Goal: Task Accomplishment & Management: Use online tool/utility

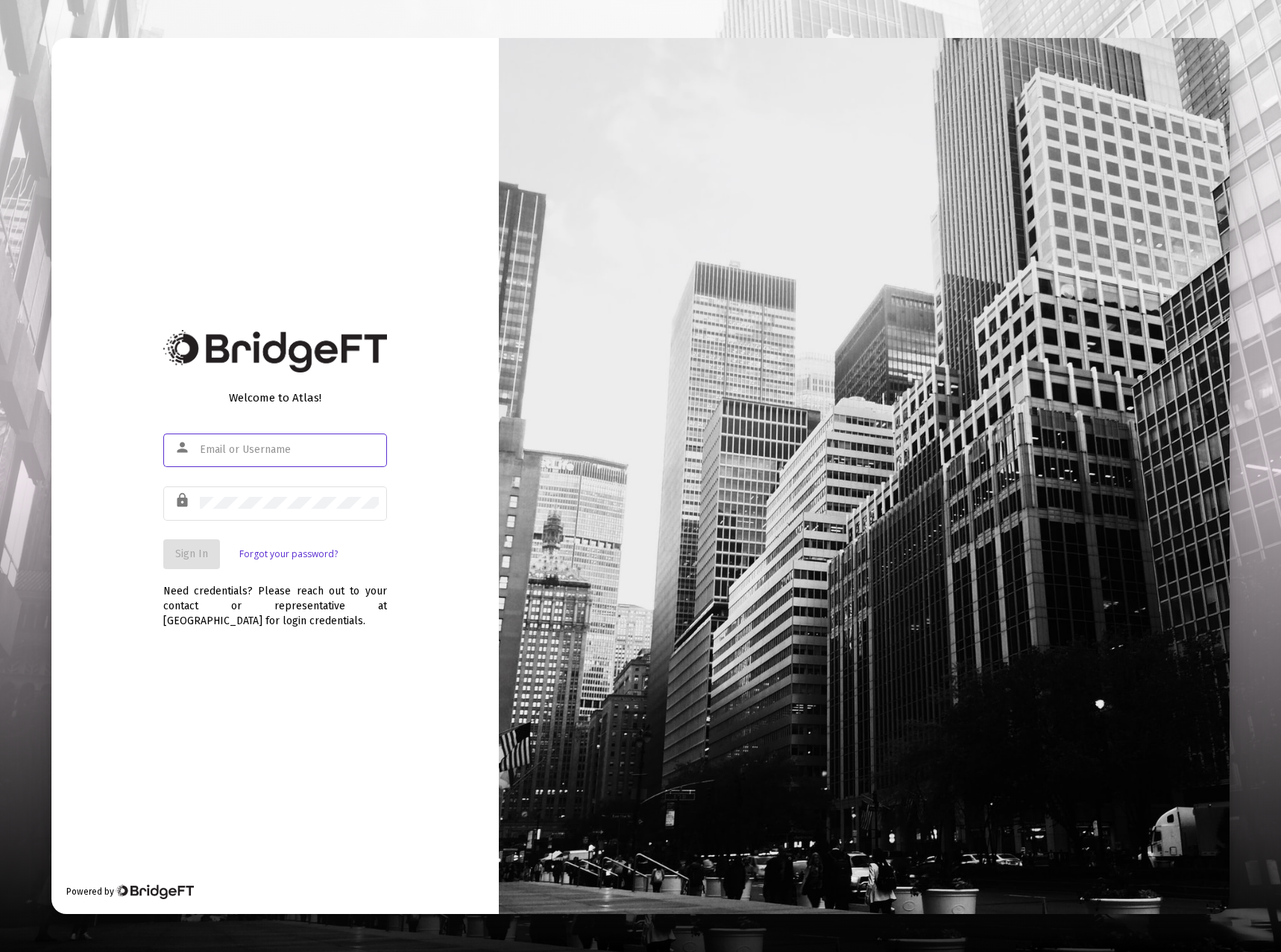
click at [252, 448] on input "text" at bounding box center [288, 450] width 179 height 12
type input "[EMAIL_ADDRESS][DOMAIN_NAME]"
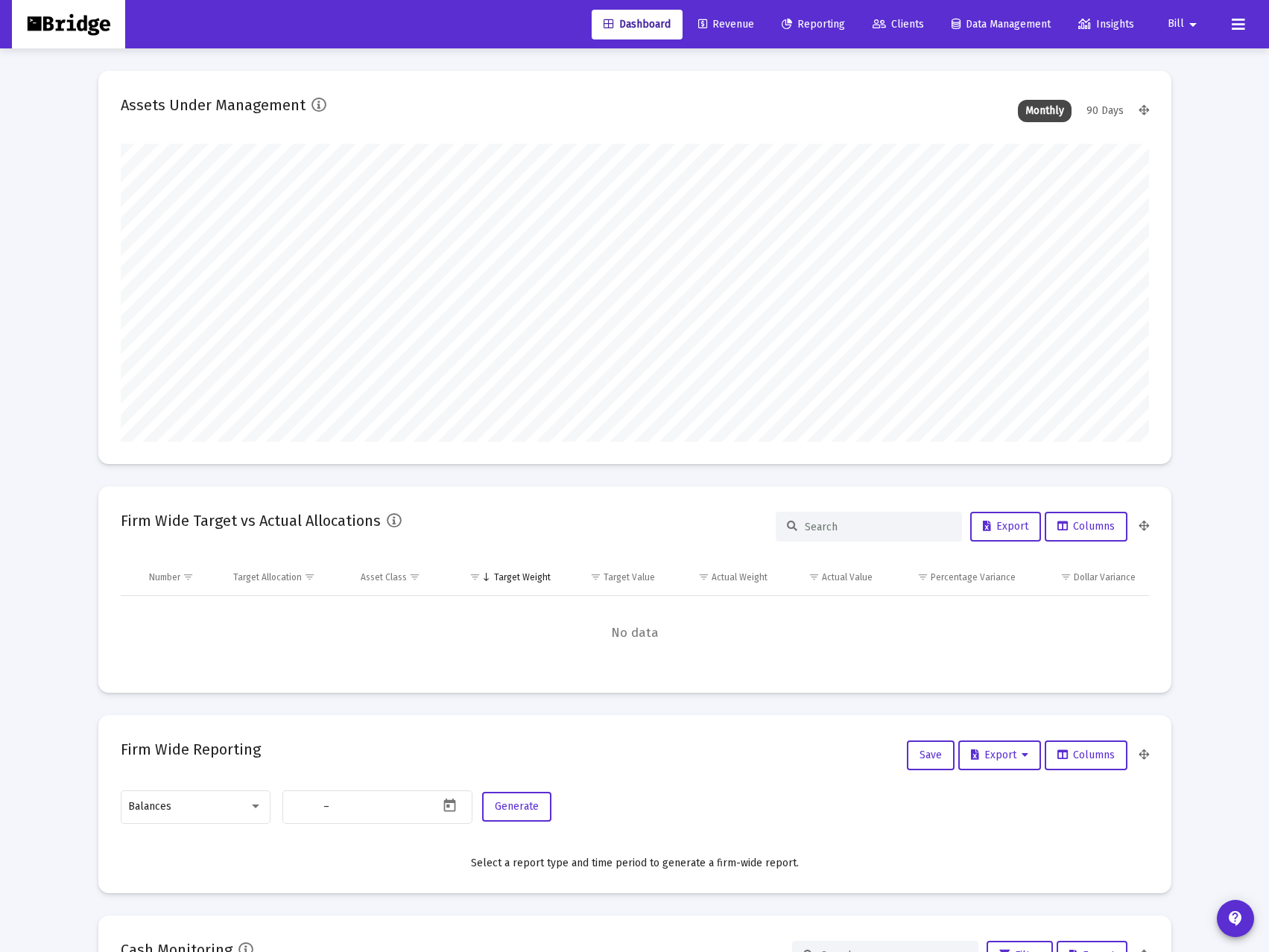
type input "2025-08-29"
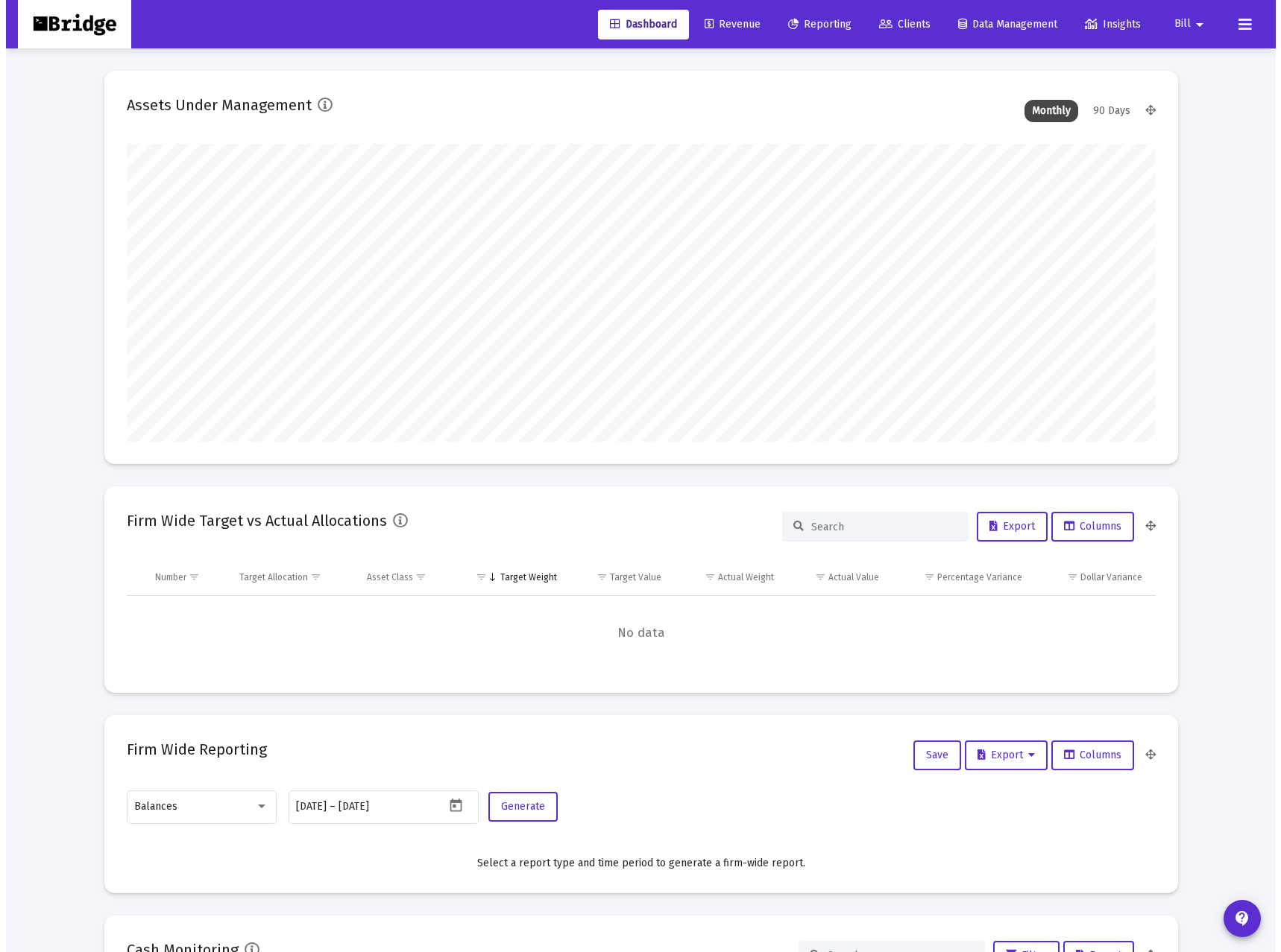
scroll to position [298, 481]
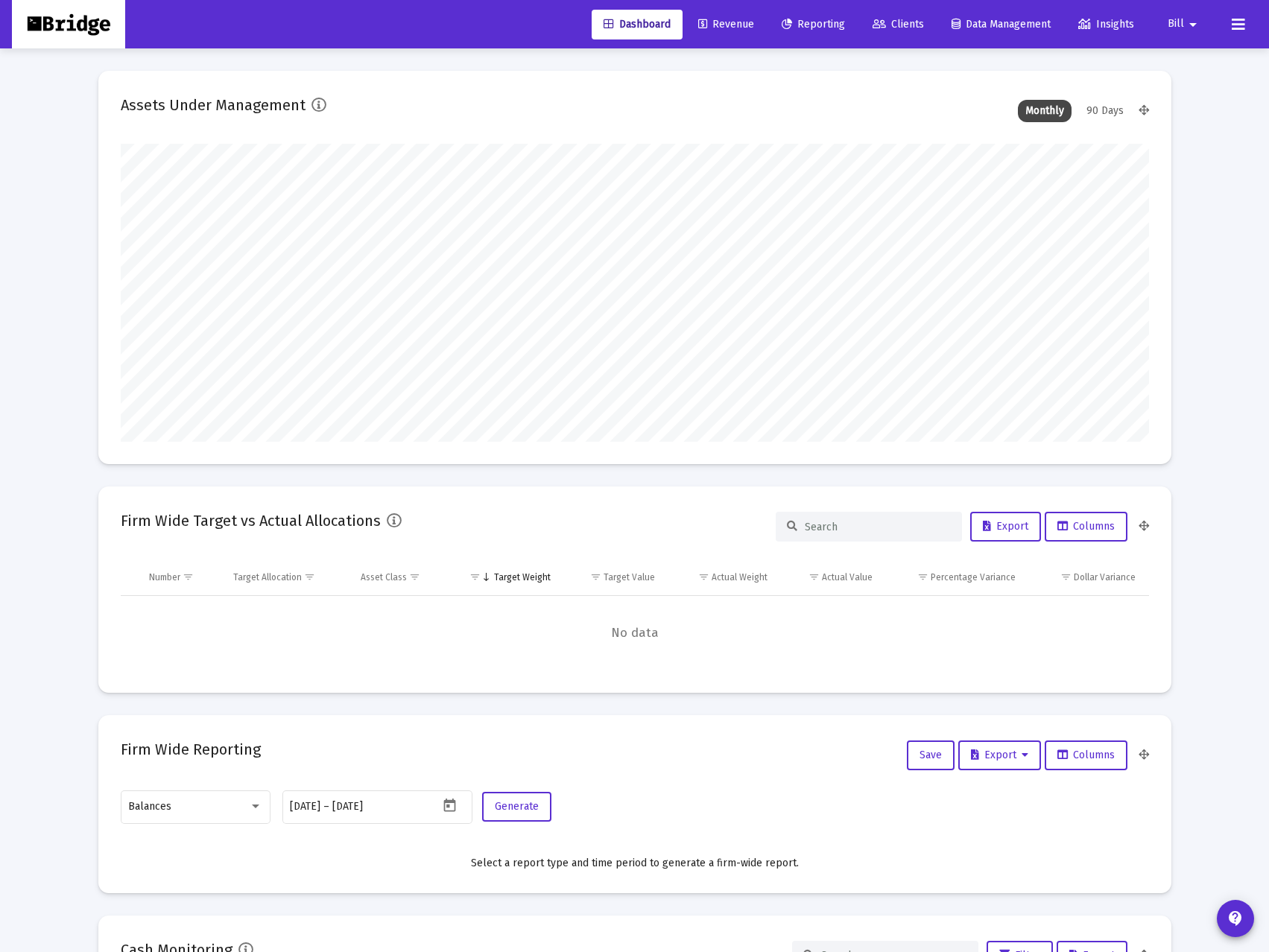
type input "[EMAIL_ADDRESS][DOMAIN_NAME]"
click at [731, 25] on span "Revenue" at bounding box center [726, 24] width 56 height 12
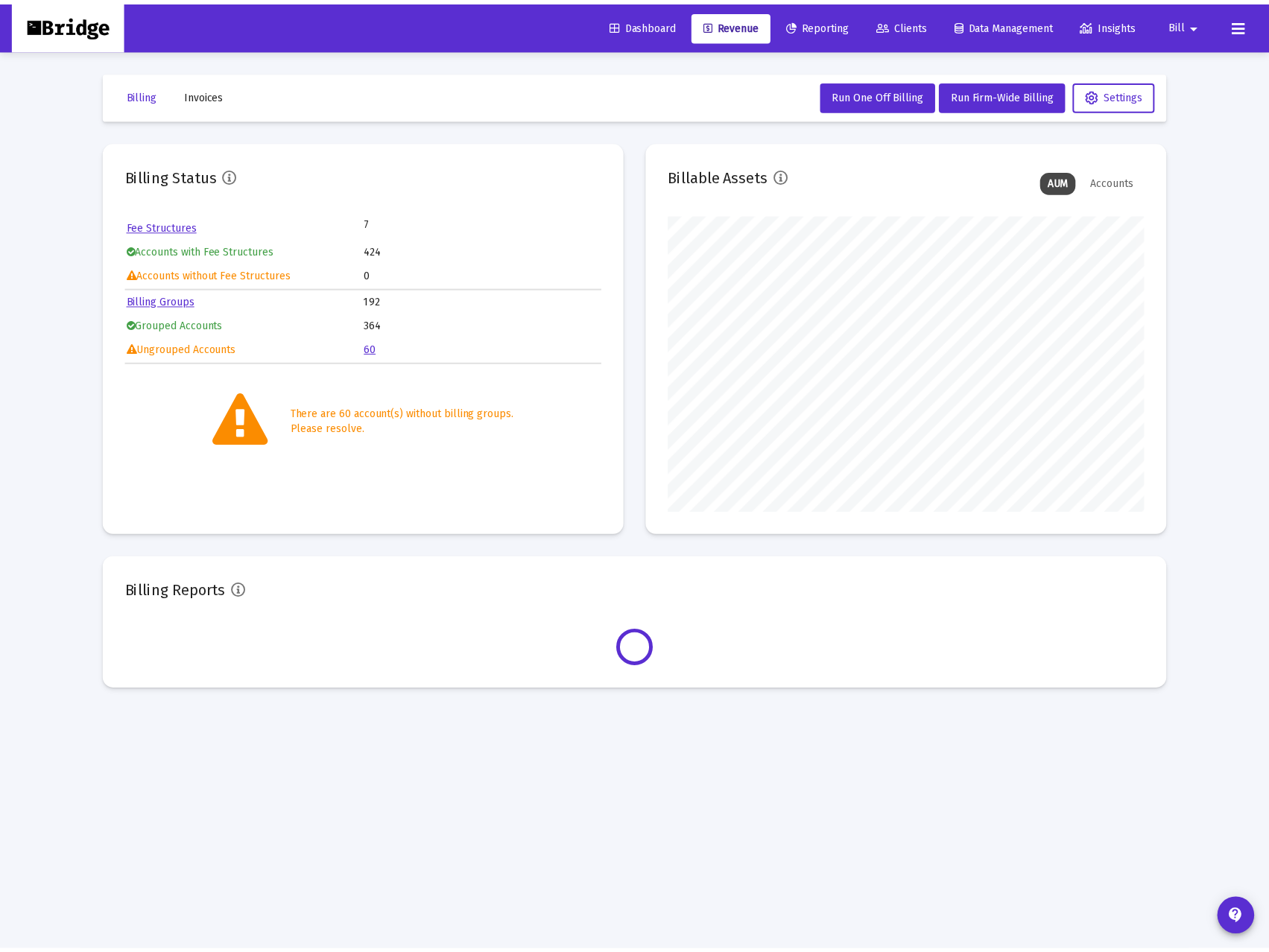
scroll to position [298, 481]
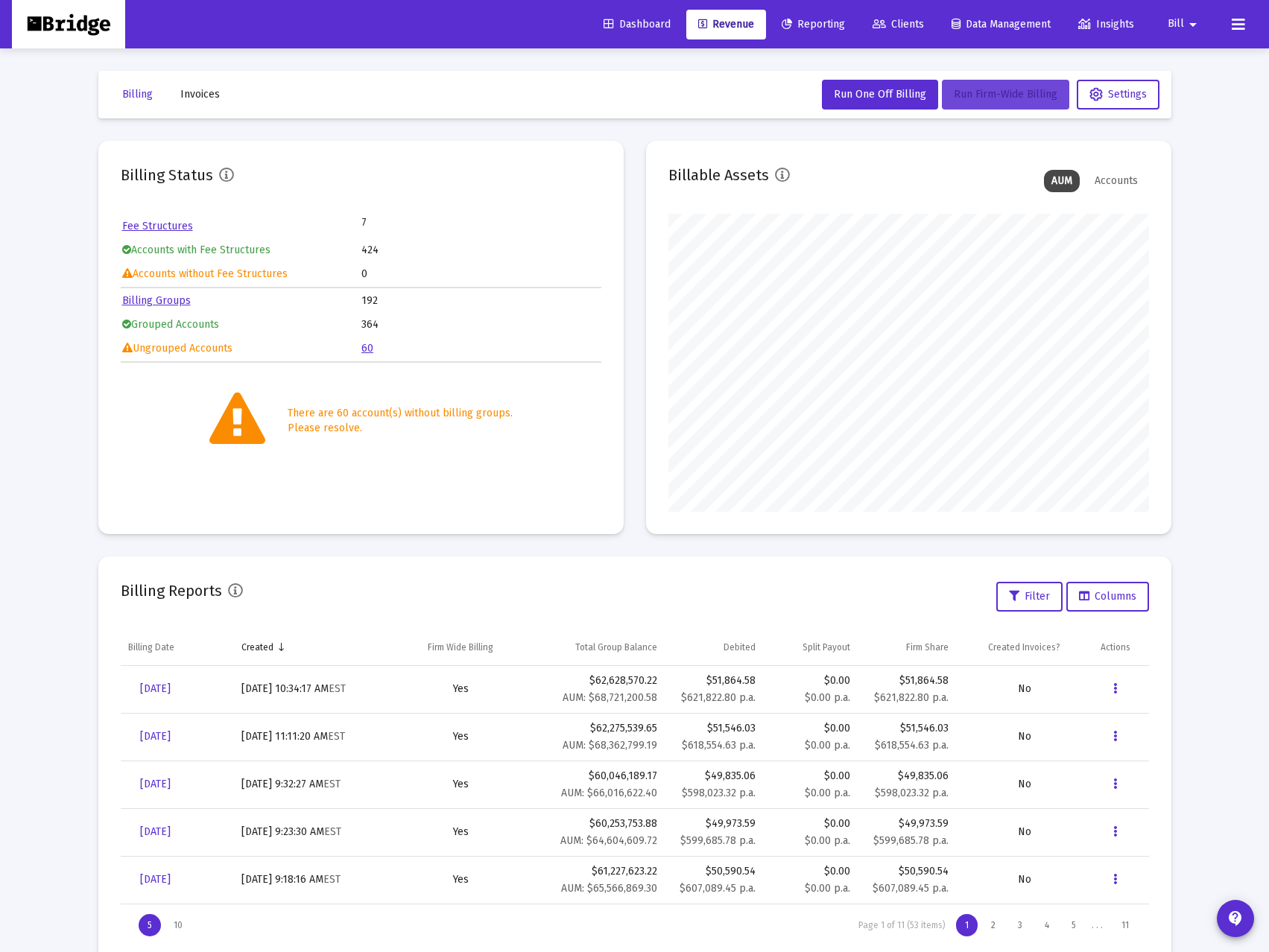
click at [980, 81] on button "Run Firm-Wide Billing" at bounding box center [1005, 94] width 128 height 30
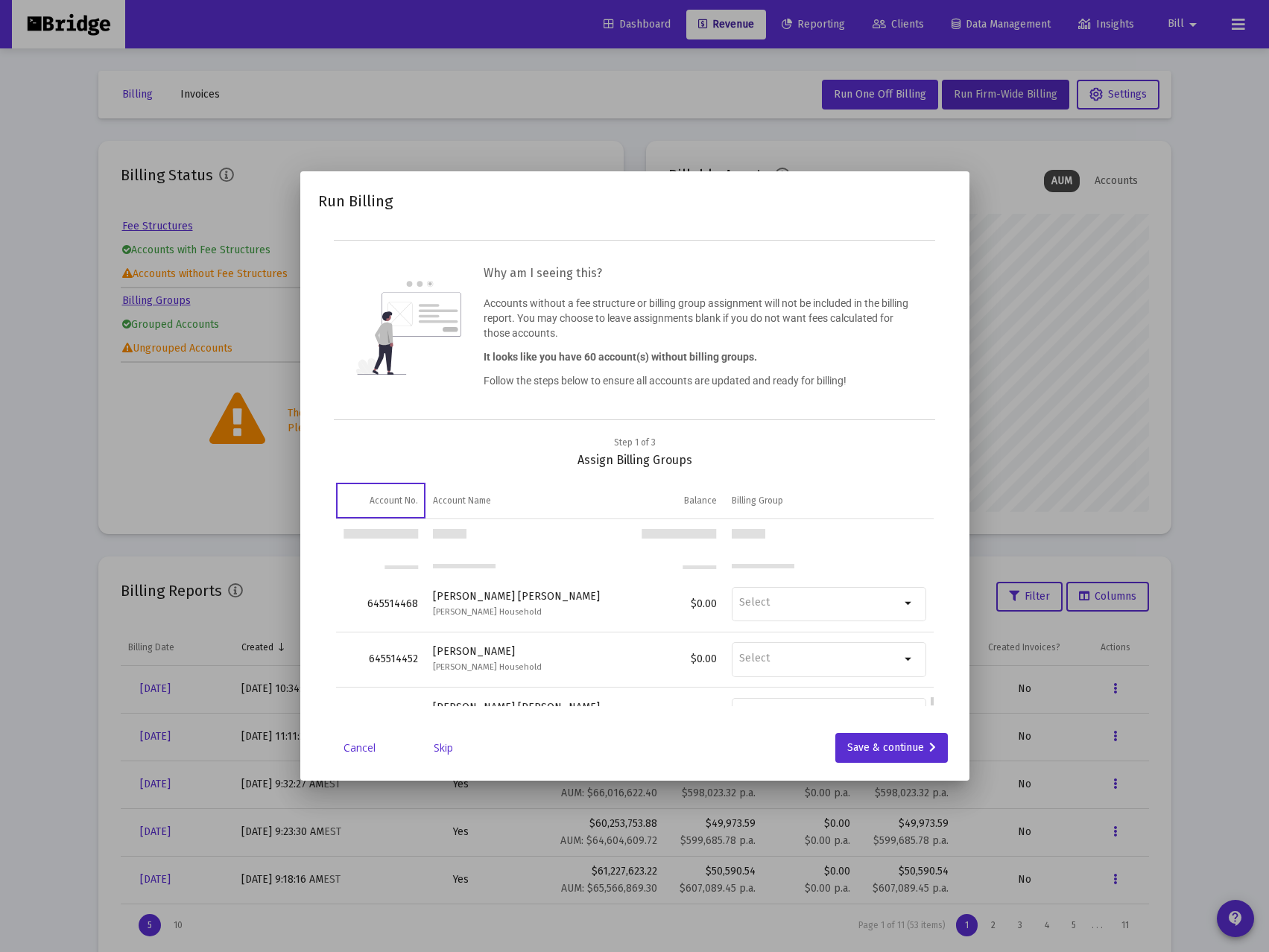
scroll to position [3147, 0]
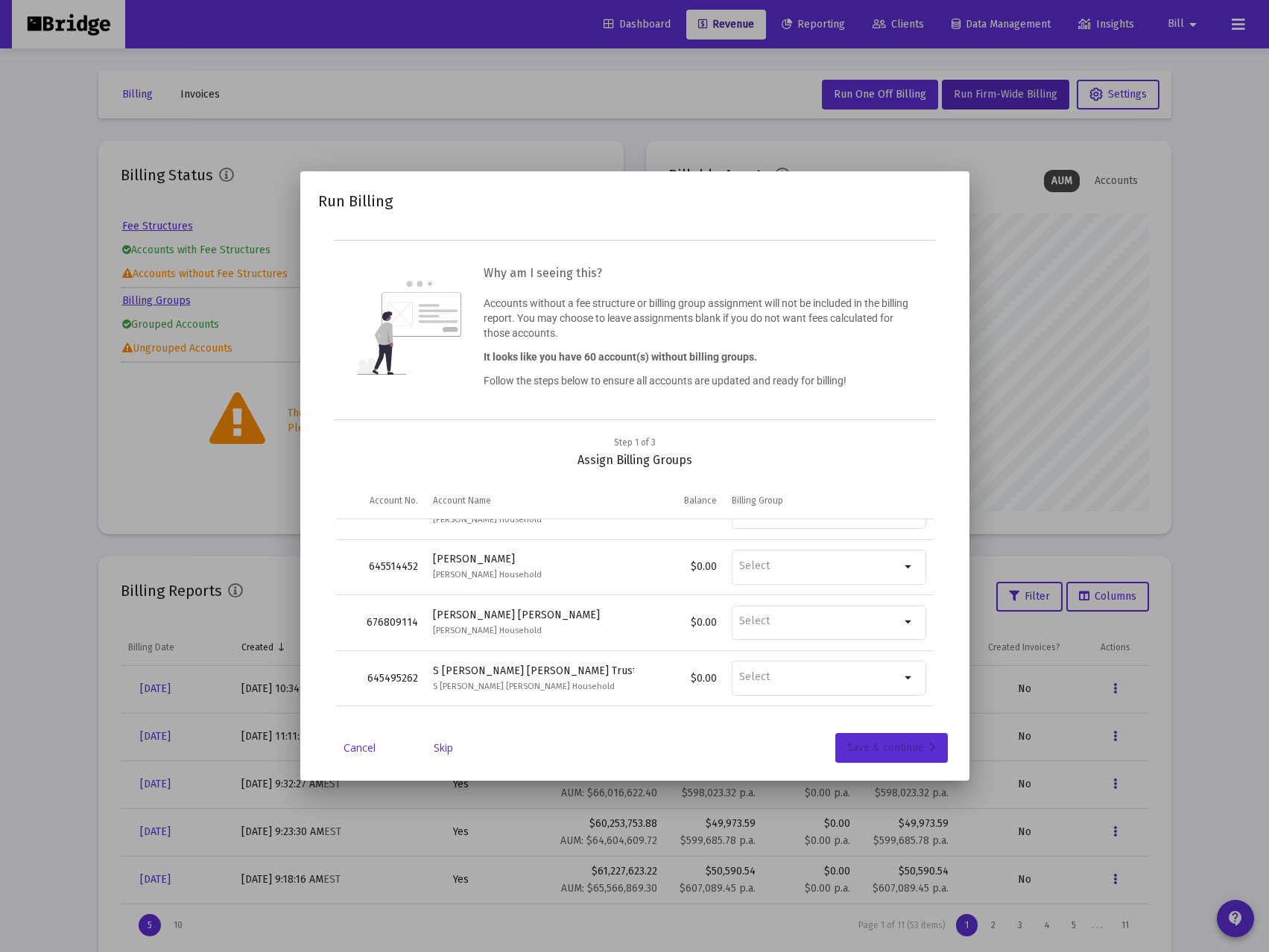
drag, startPoint x: 861, startPoint y: 743, endPoint x: 845, endPoint y: 746, distance: 16.3
click at [845, 746] on button "Save & continue" at bounding box center [892, 748] width 113 height 30
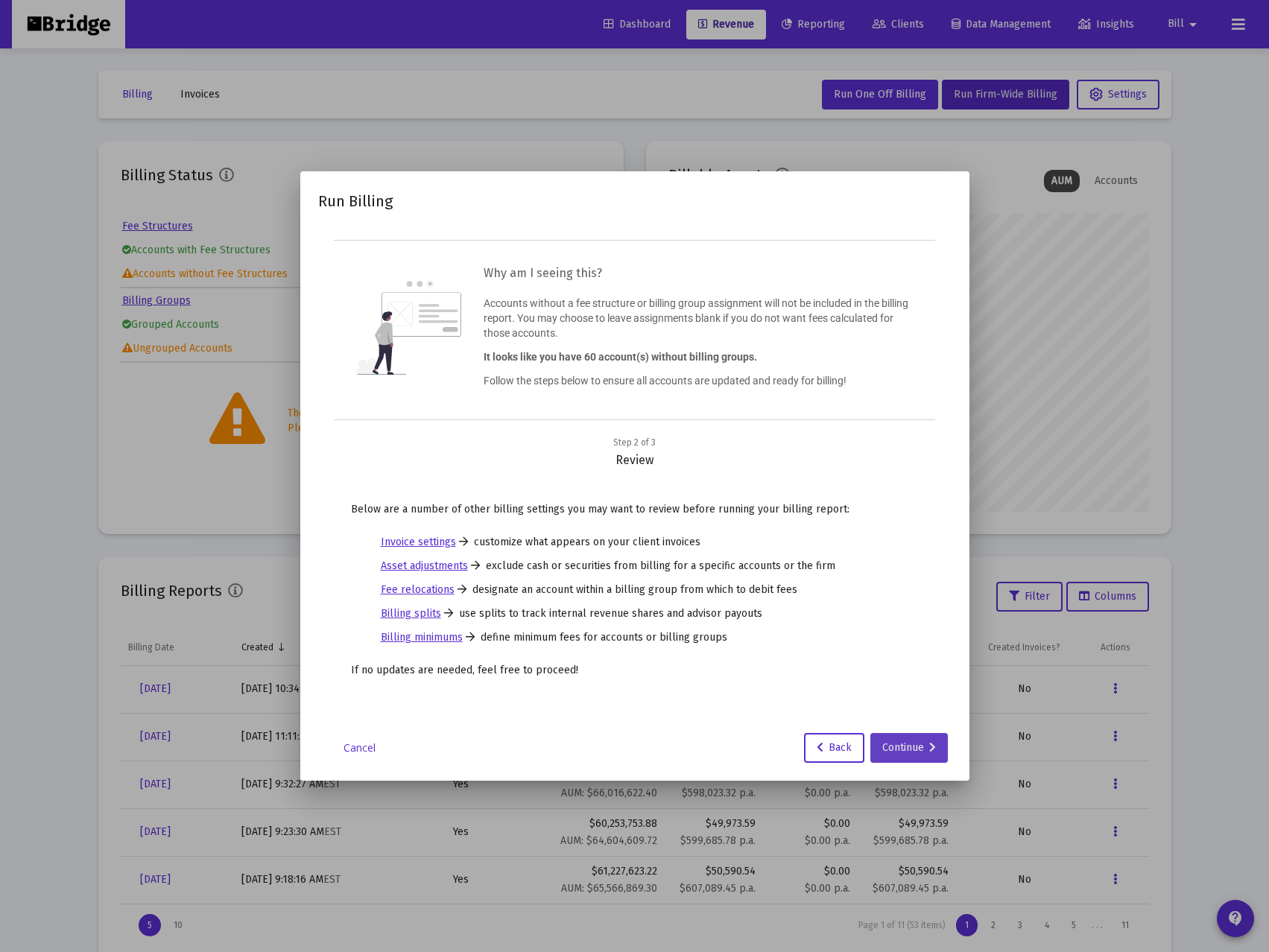
click at [900, 754] on div "Continue" at bounding box center [909, 748] width 53 height 30
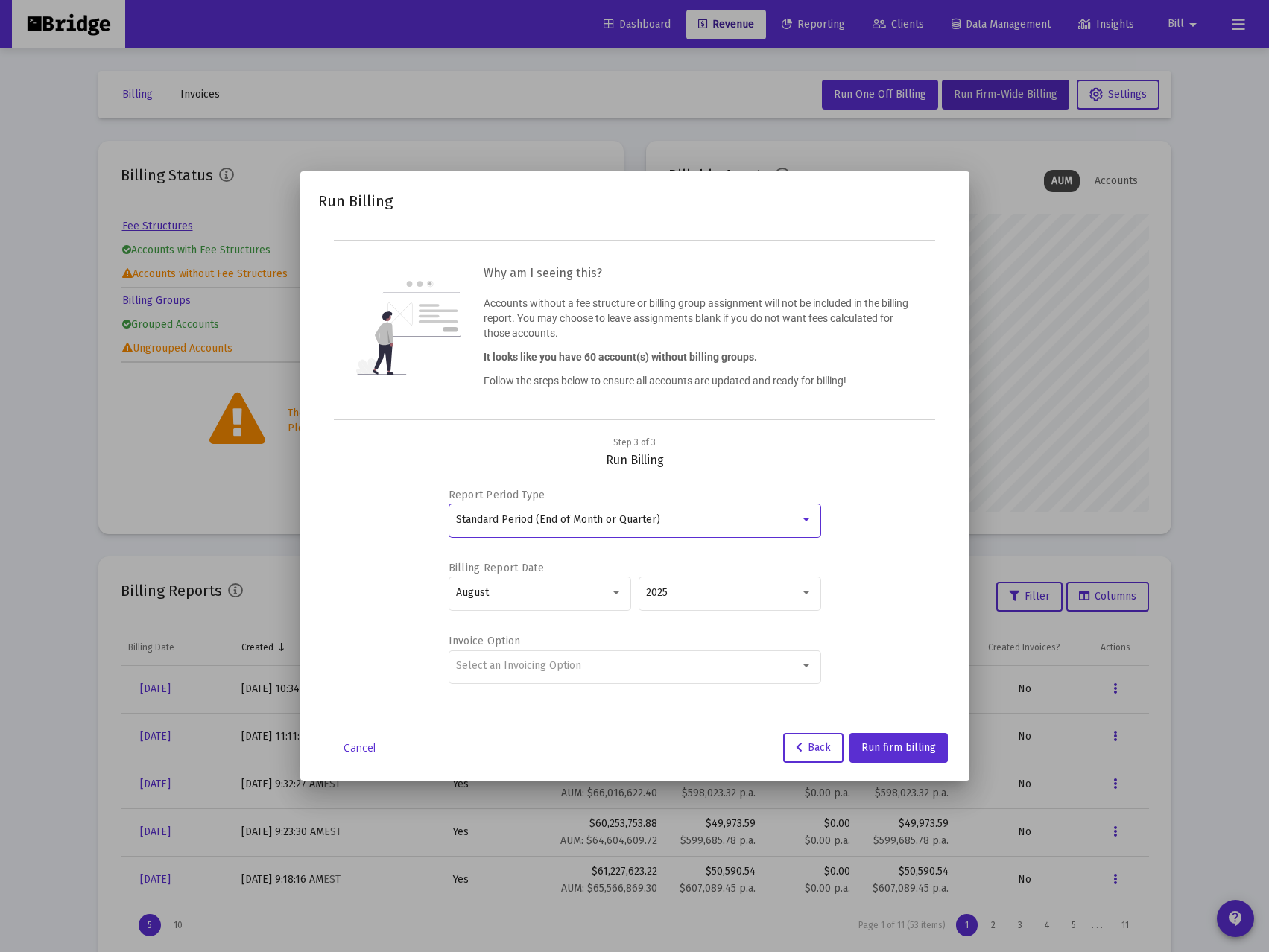
click at [582, 524] on span "Standard Period (End of Month or Quarter)" at bounding box center [558, 519] width 204 height 12
click at [582, 524] on span "Standard Period (End of Month or Quarter)" at bounding box center [634, 520] width 357 height 31
click at [582, 524] on span "Standard Period (End of Month or Quarter)" at bounding box center [558, 519] width 204 height 12
click at [784, 525] on span "Standard Period (End of Month or Quarter)" at bounding box center [634, 520] width 357 height 31
click at [598, 521] on span "Standard Period (End of Month or Quarter)" at bounding box center [558, 519] width 204 height 12
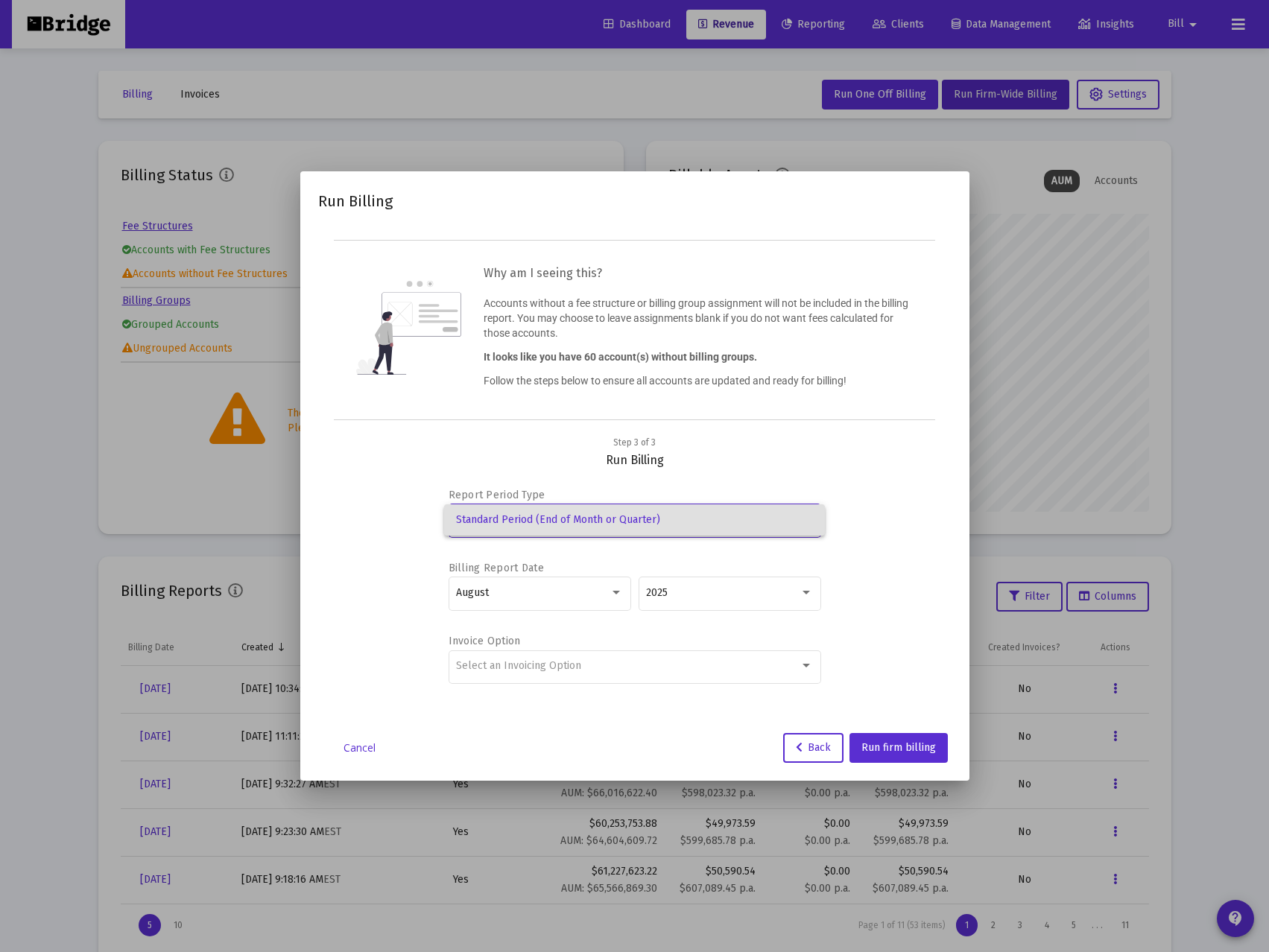
click at [532, 601] on div at bounding box center [634, 476] width 1269 height 952
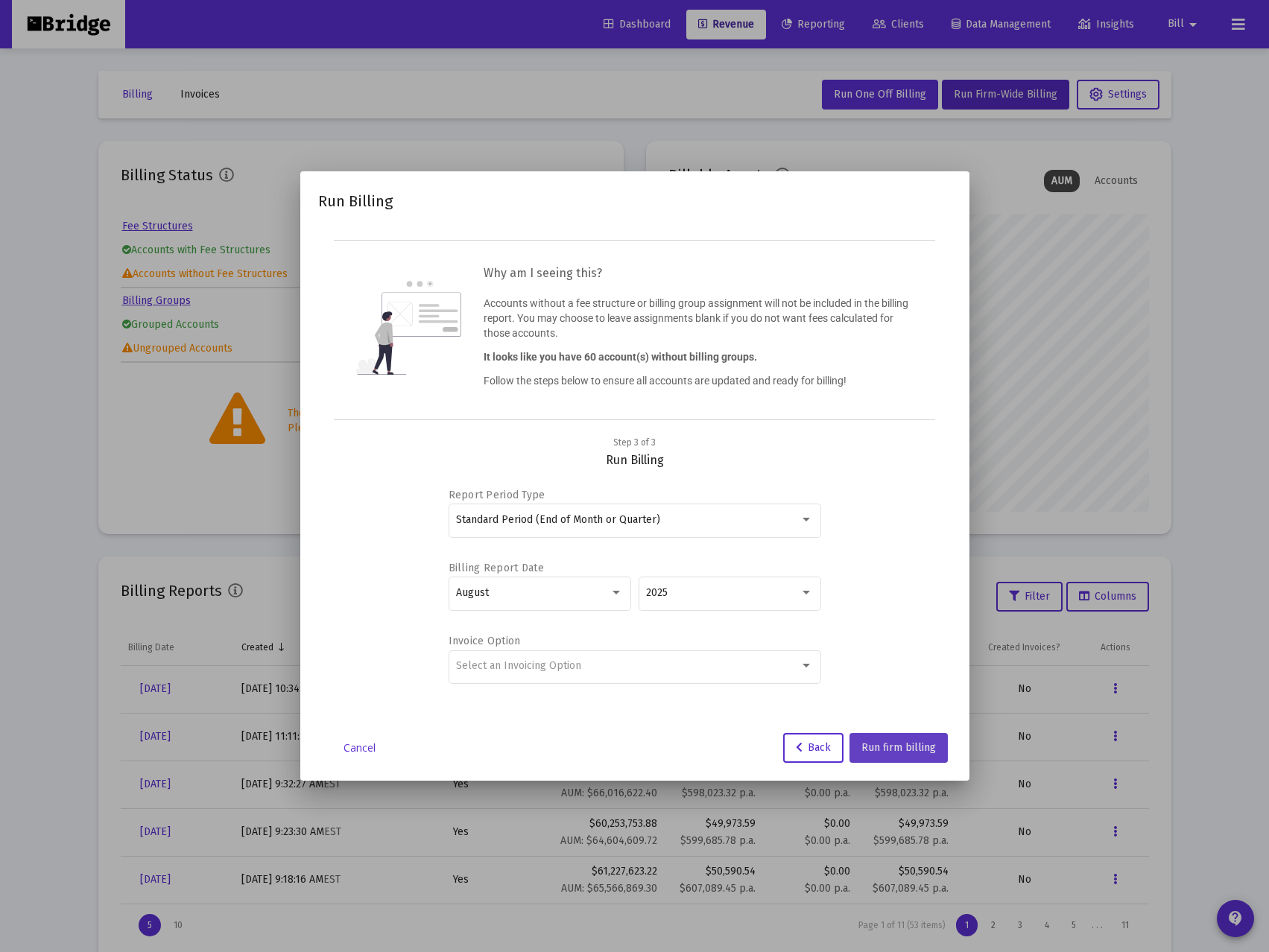
click at [903, 744] on span "Run firm billing" at bounding box center [899, 747] width 74 height 12
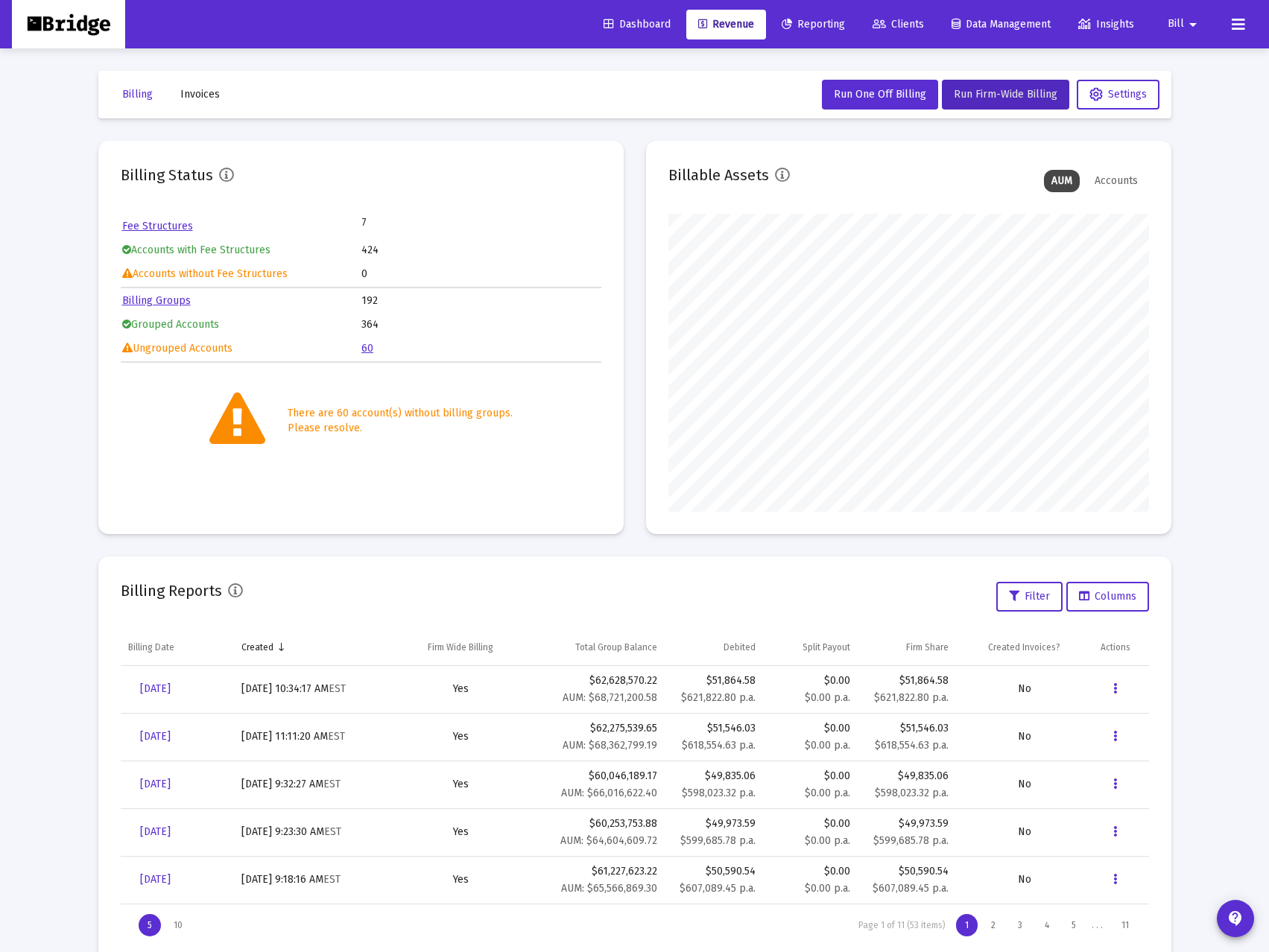
click at [366, 345] on link "60" at bounding box center [367, 348] width 12 height 12
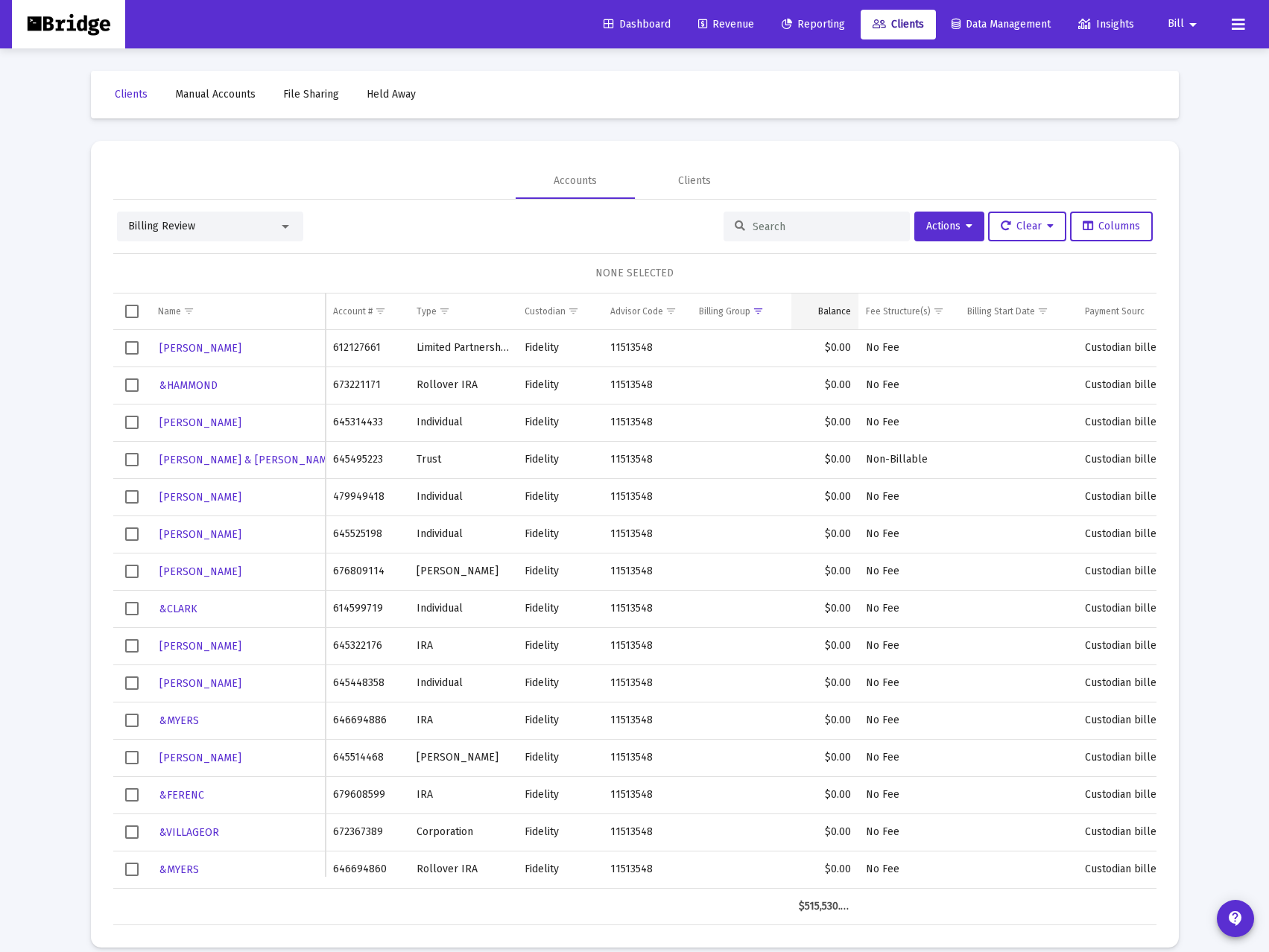
click at [841, 307] on div "Balance" at bounding box center [835, 311] width 32 height 12
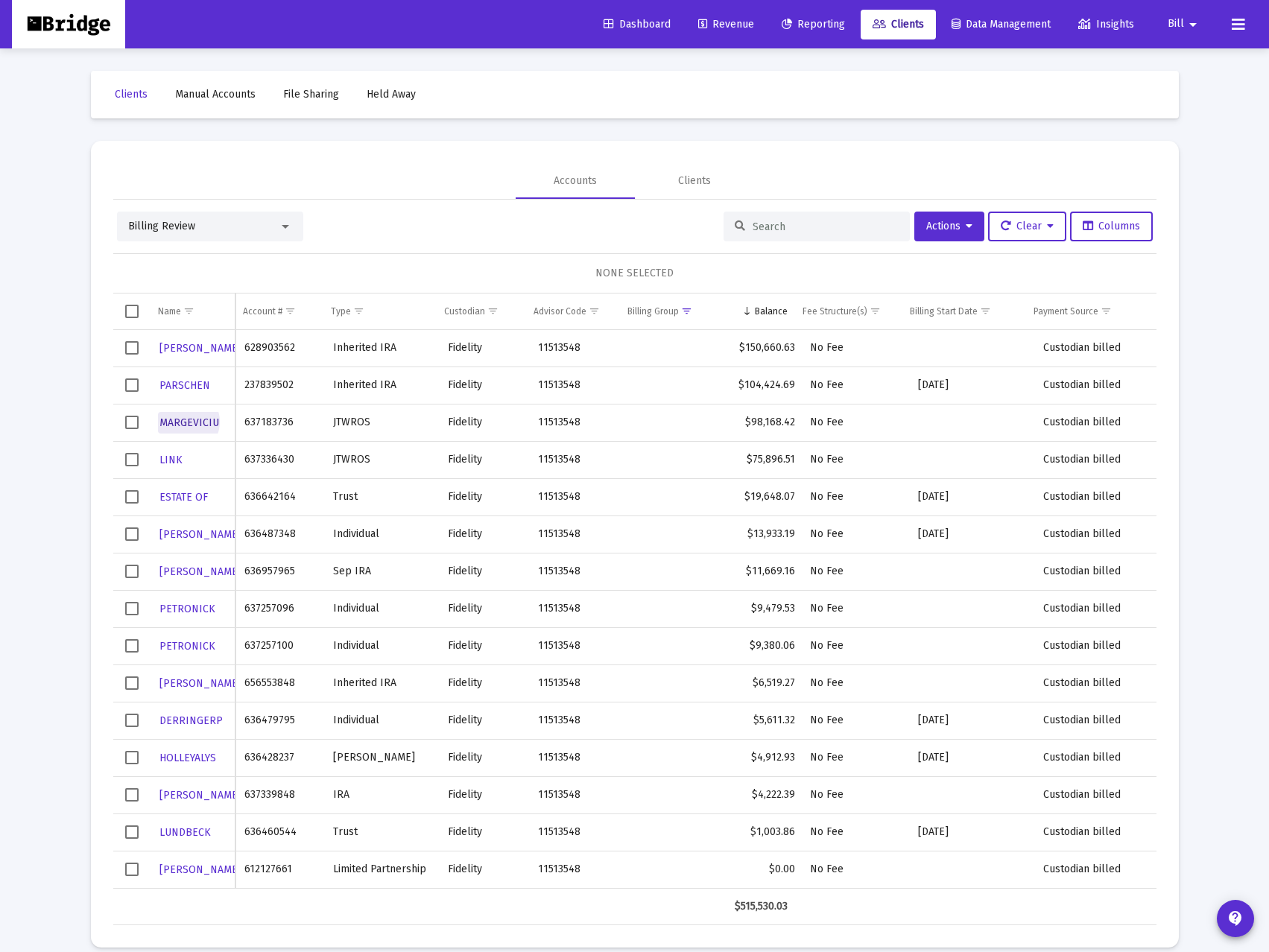
click at [184, 422] on span "MARGEVICIU" at bounding box center [189, 423] width 60 height 12
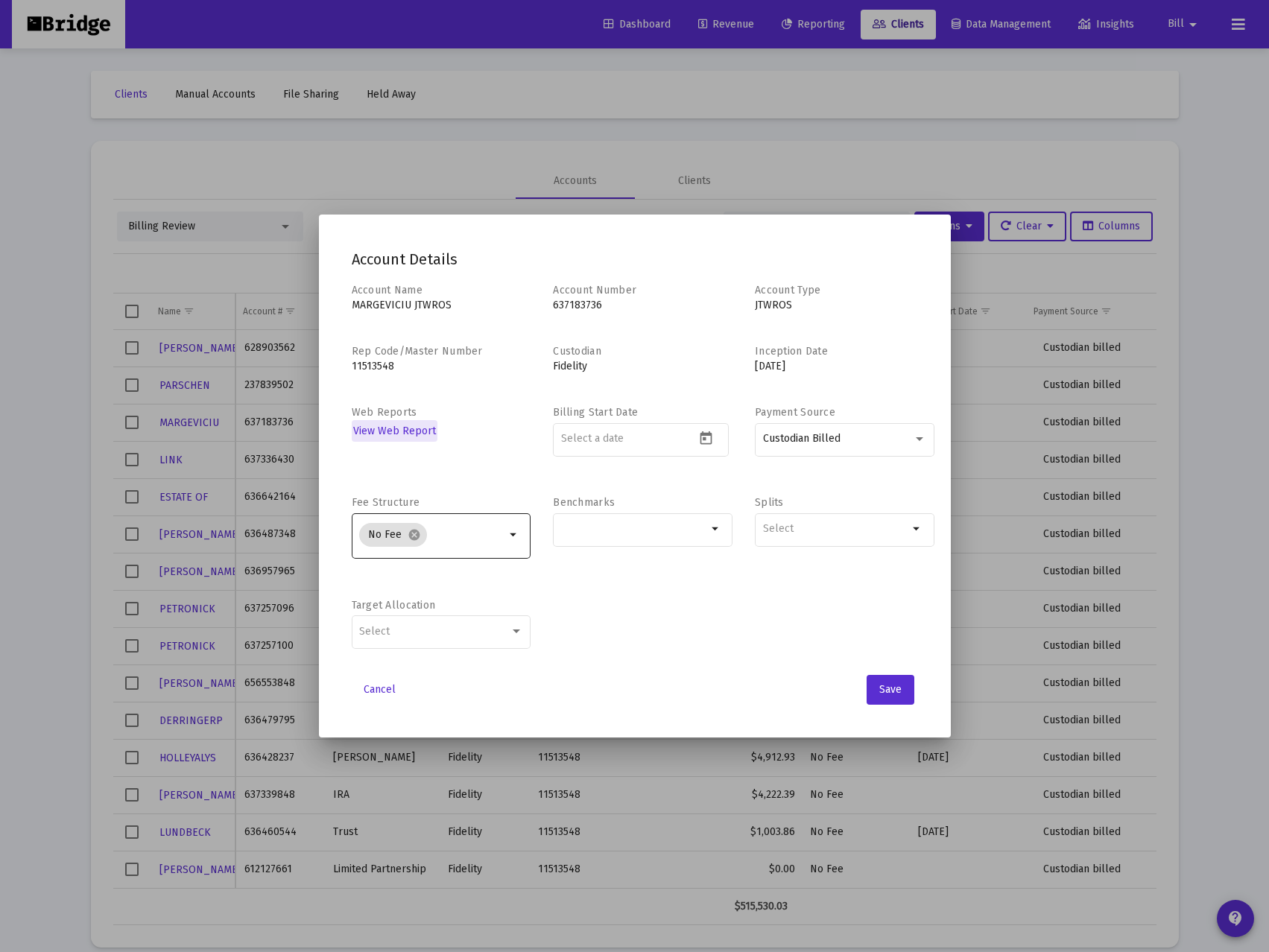
click at [471, 532] on input "Selection" at bounding box center [488, 535] width 112 height 12
click at [471, 532] on input "Selection" at bounding box center [488, 535] width 112 height 12
click at [697, 637] on div "Account Name MARGEVICIU JTWROS Account Number 637183736 Account Type JTWROS Rep…" at bounding box center [634, 474] width 566 height 382
click at [386, 686] on span "Cancel" at bounding box center [379, 689] width 32 height 12
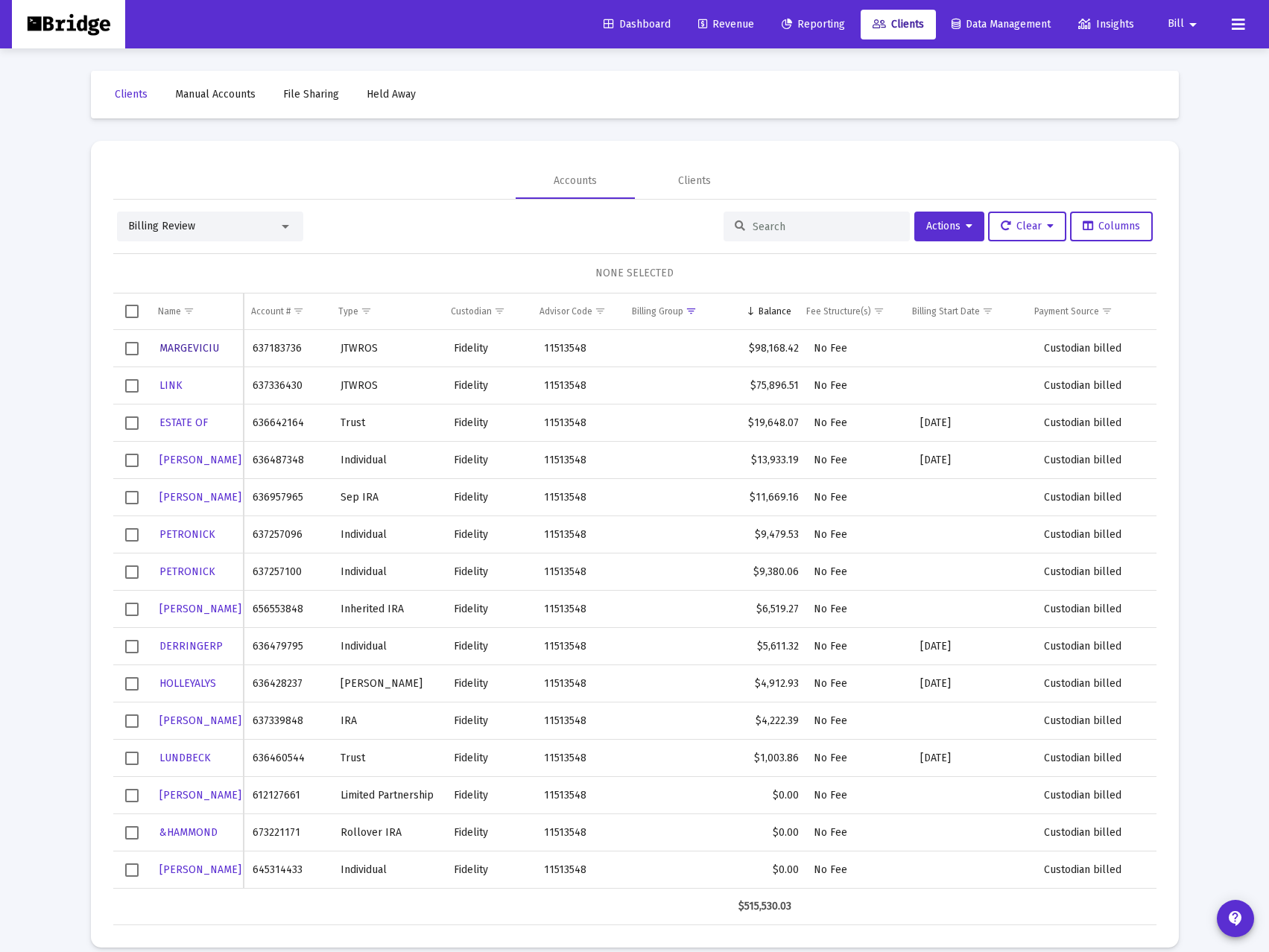
scroll to position [74, 0]
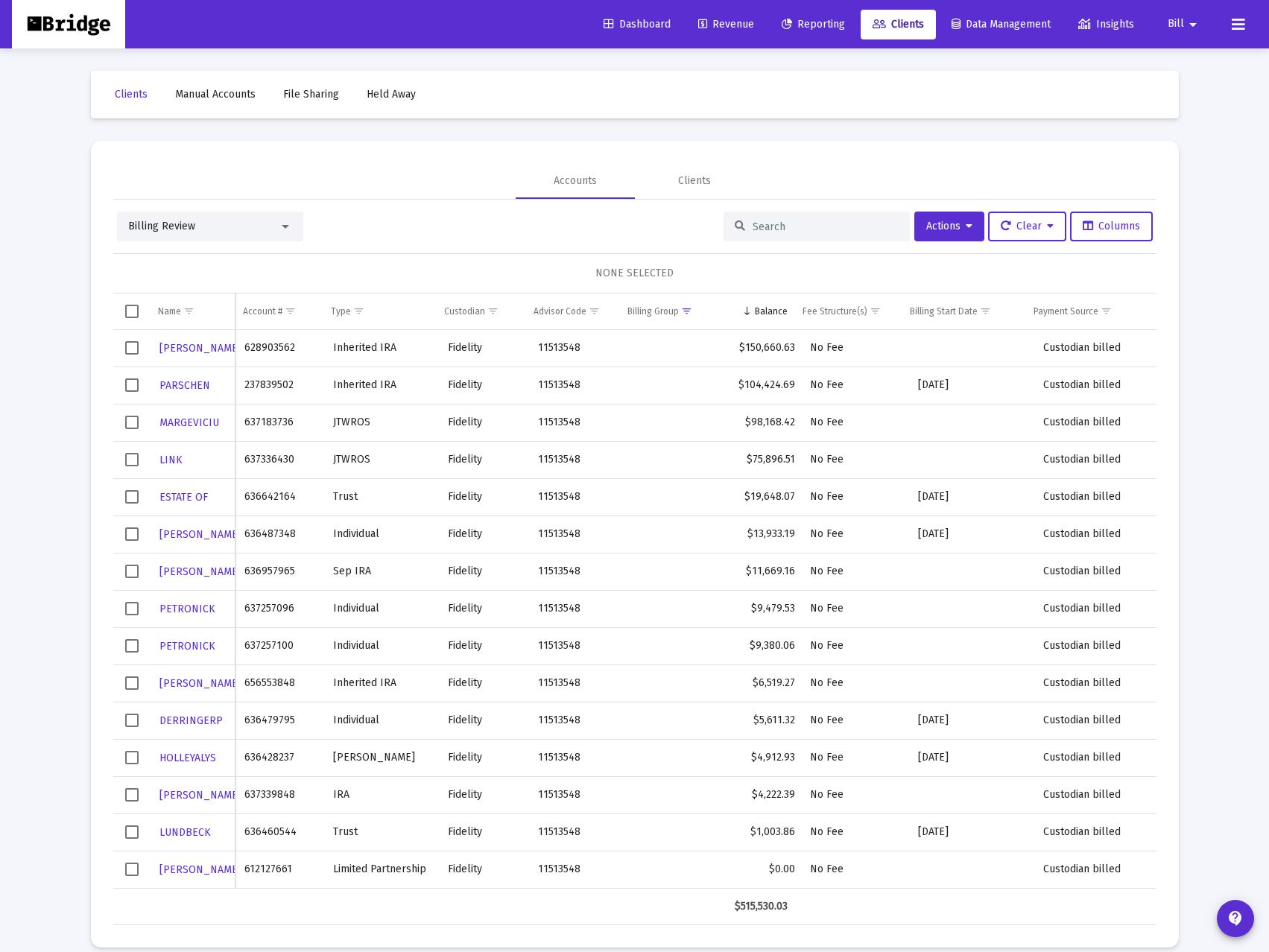
click at [1174, 19] on span "Bill" at bounding box center [1175, 24] width 16 height 12
click at [1210, 185] on div at bounding box center [634, 476] width 1269 height 952
click at [721, 22] on span "Revenue" at bounding box center [726, 24] width 56 height 12
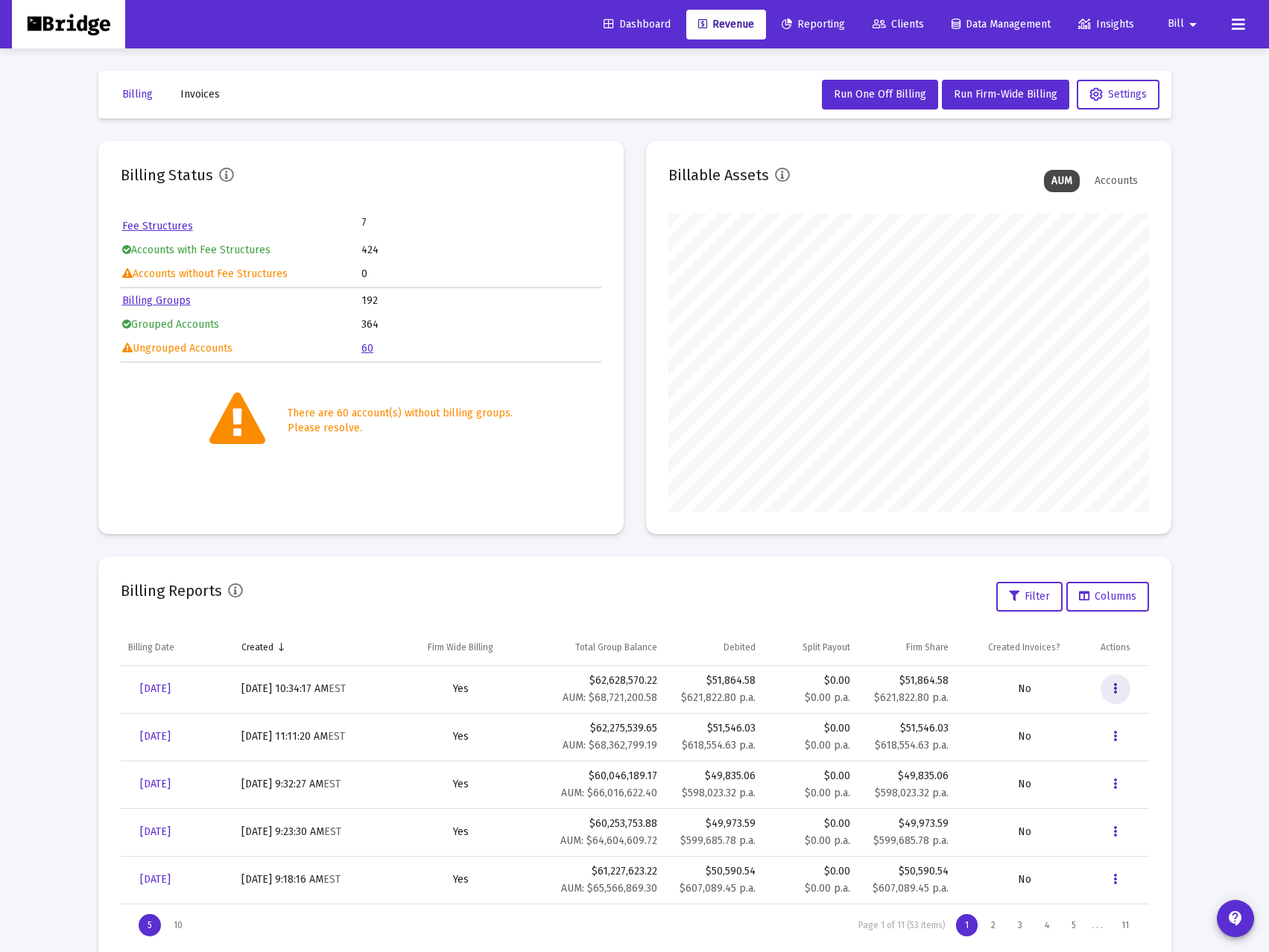
click at [1114, 689] on icon "Data grid" at bounding box center [1115, 688] width 4 height 18
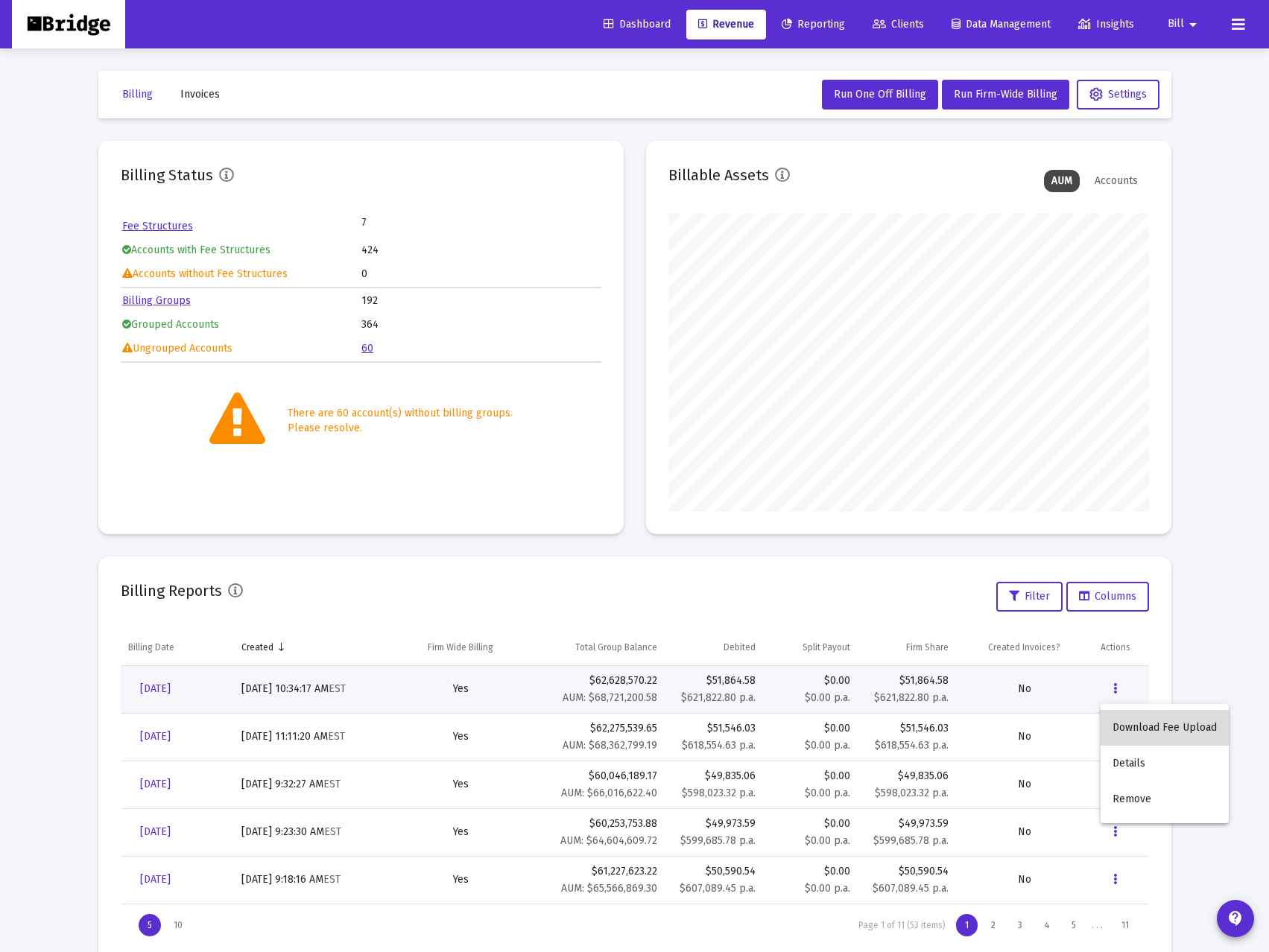
click at [1175, 728] on button "Download Fee Upload" at bounding box center [1165, 728] width 128 height 36
click at [992, 93] on span "Run Firm-Wide Billing" at bounding box center [1005, 94] width 104 height 12
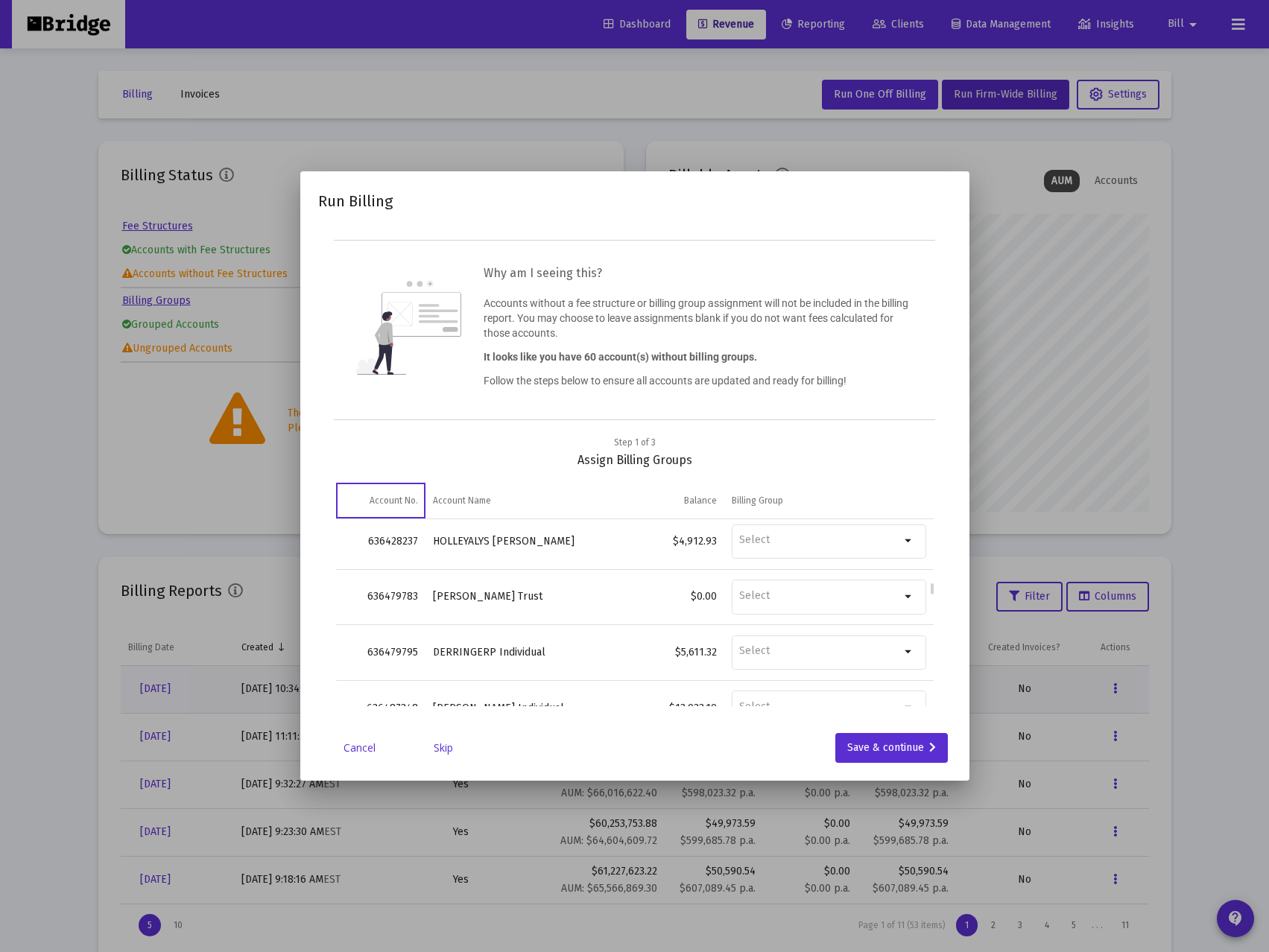
scroll to position [1043, 0]
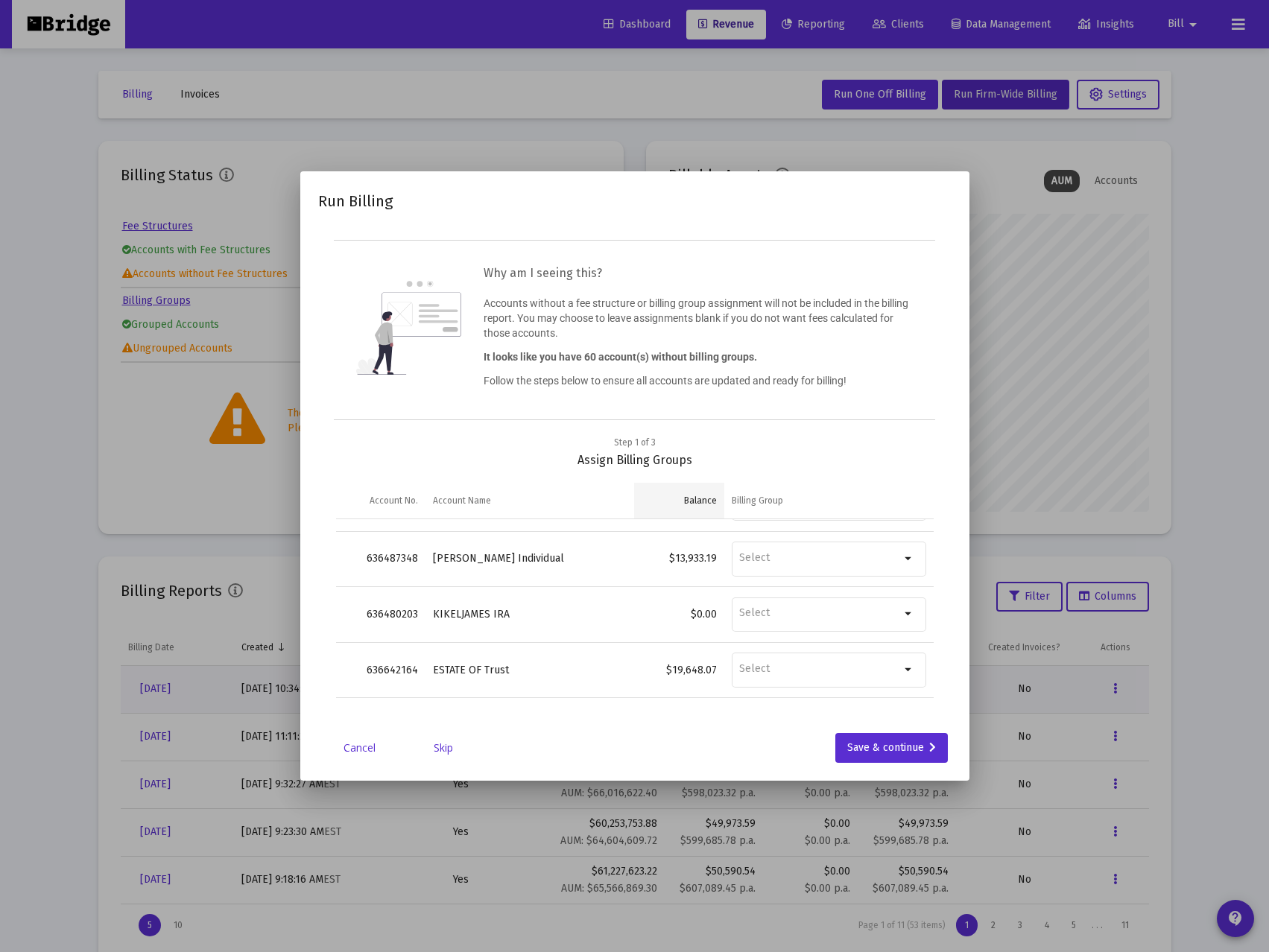
click at [709, 501] on div "Balance" at bounding box center [700, 500] width 32 height 12
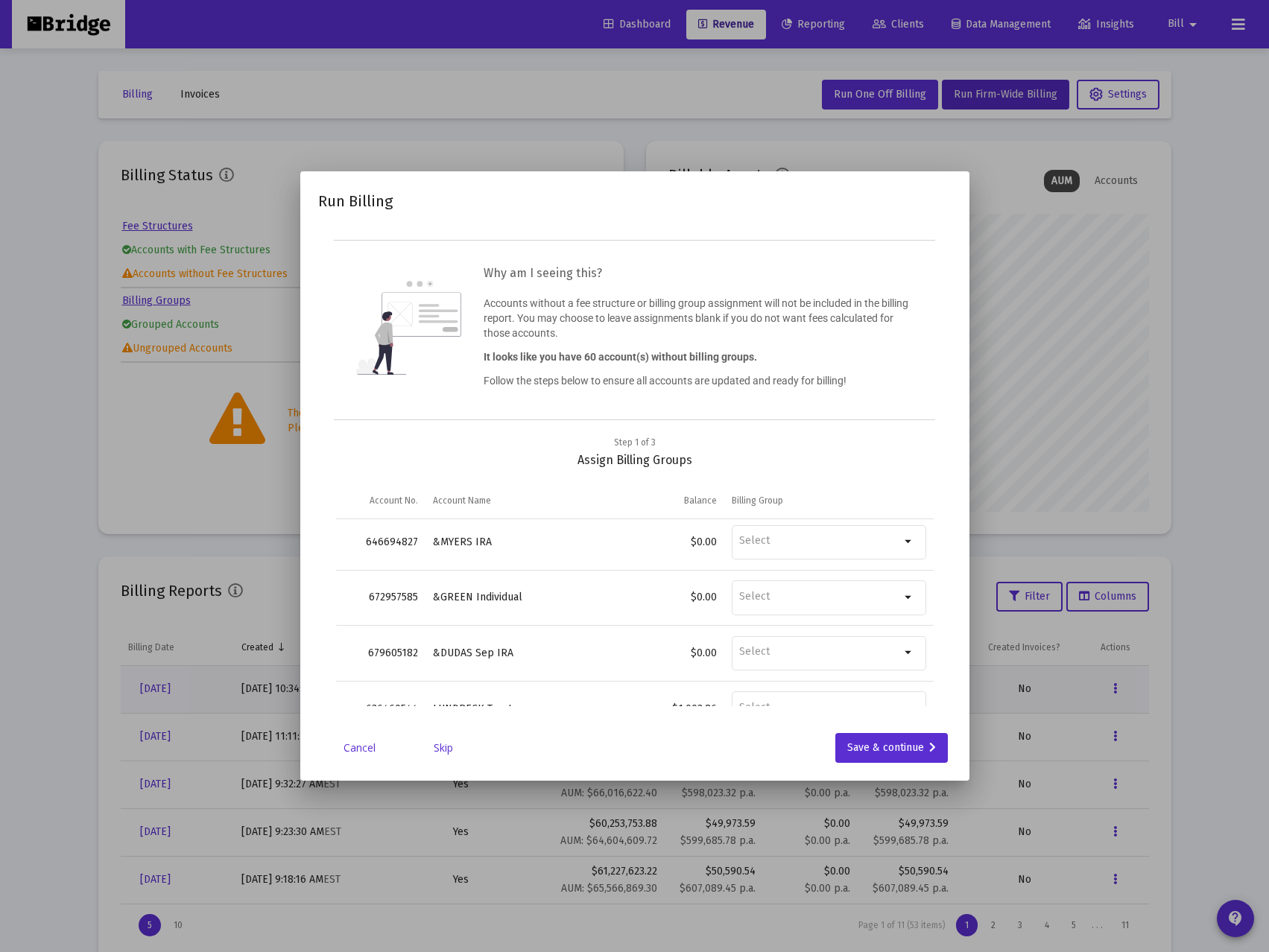
click at [459, 748] on link "Skip" at bounding box center [444, 747] width 74 height 15
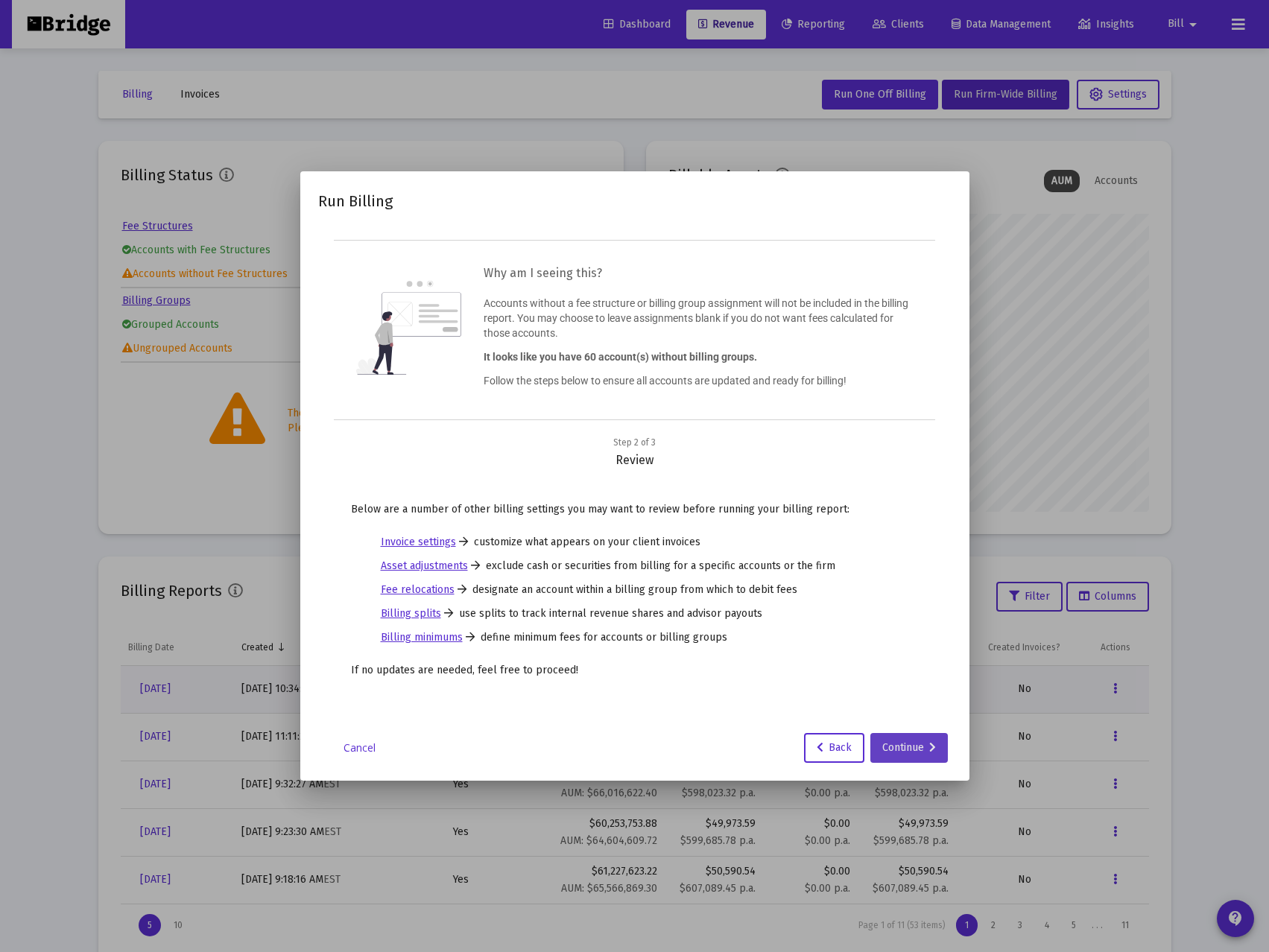
click at [908, 744] on div "Continue" at bounding box center [909, 748] width 53 height 30
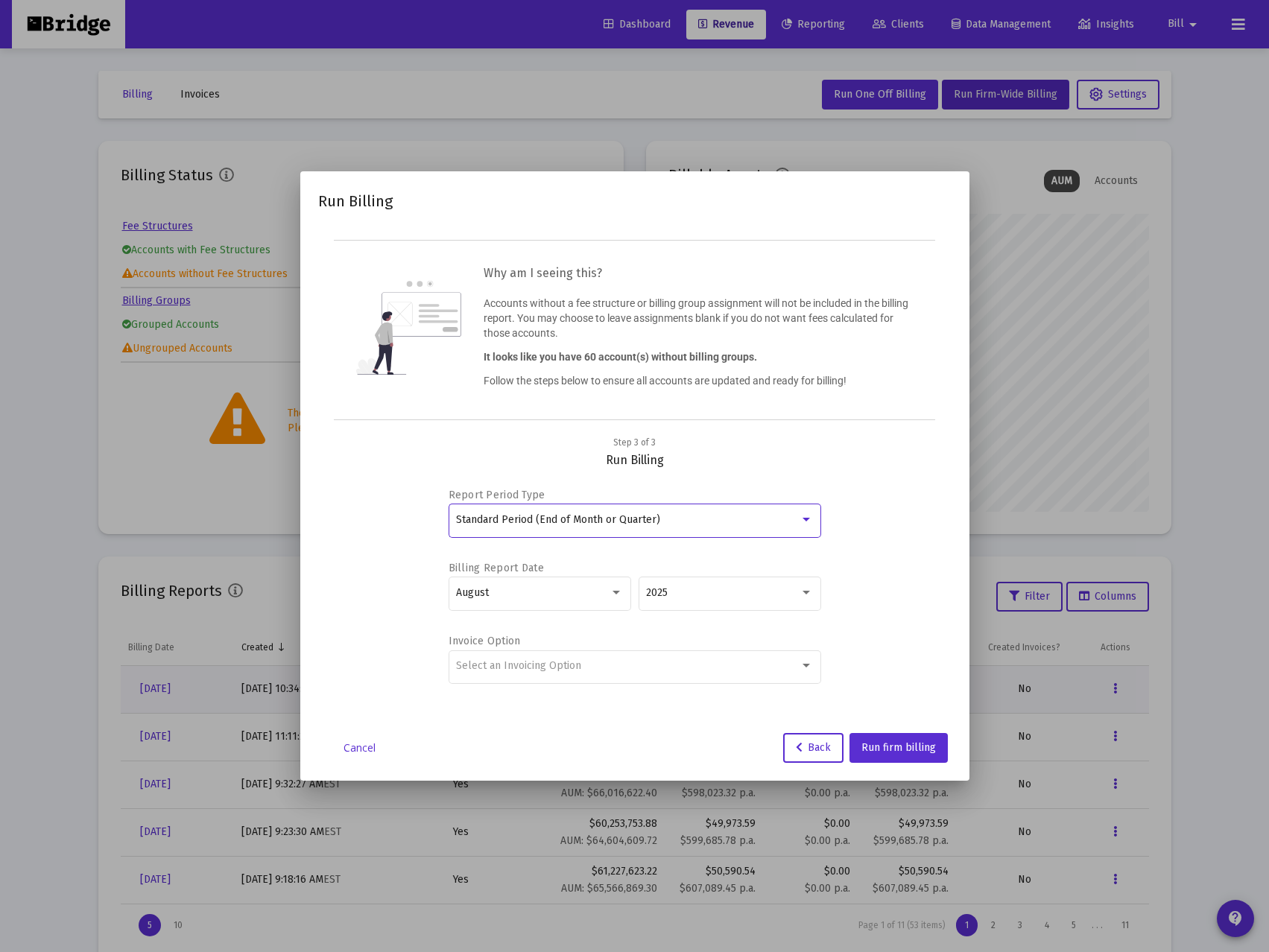
click at [659, 514] on div "Standard Period (End of Month or Quarter)" at bounding box center [628, 519] width 344 height 12
click at [659, 514] on span "Standard Period (End of Month or Quarter)" at bounding box center [634, 520] width 357 height 31
click at [580, 595] on div "August" at bounding box center [532, 593] width 154 height 12
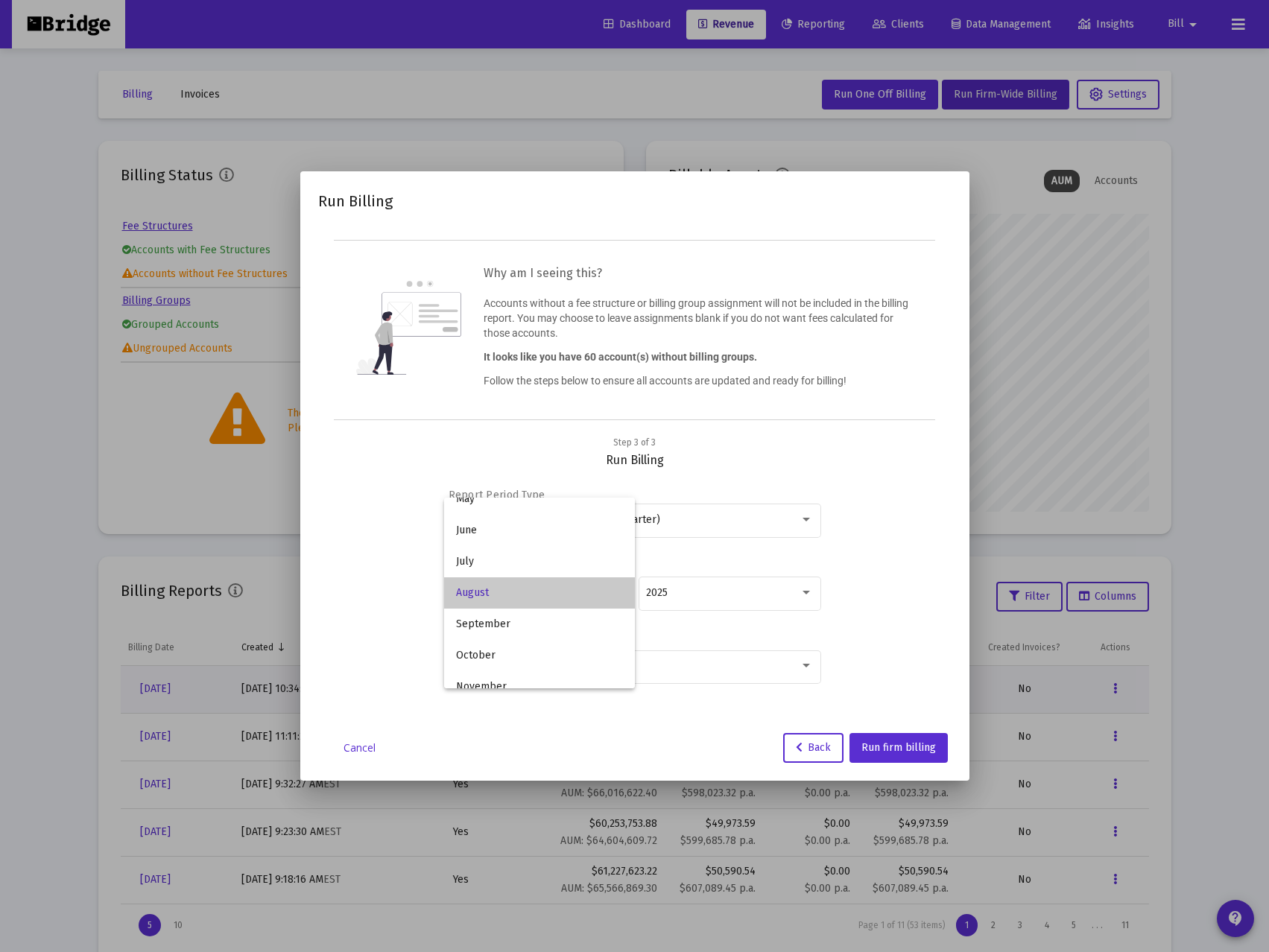
click at [580, 595] on span "August" at bounding box center [539, 593] width 167 height 31
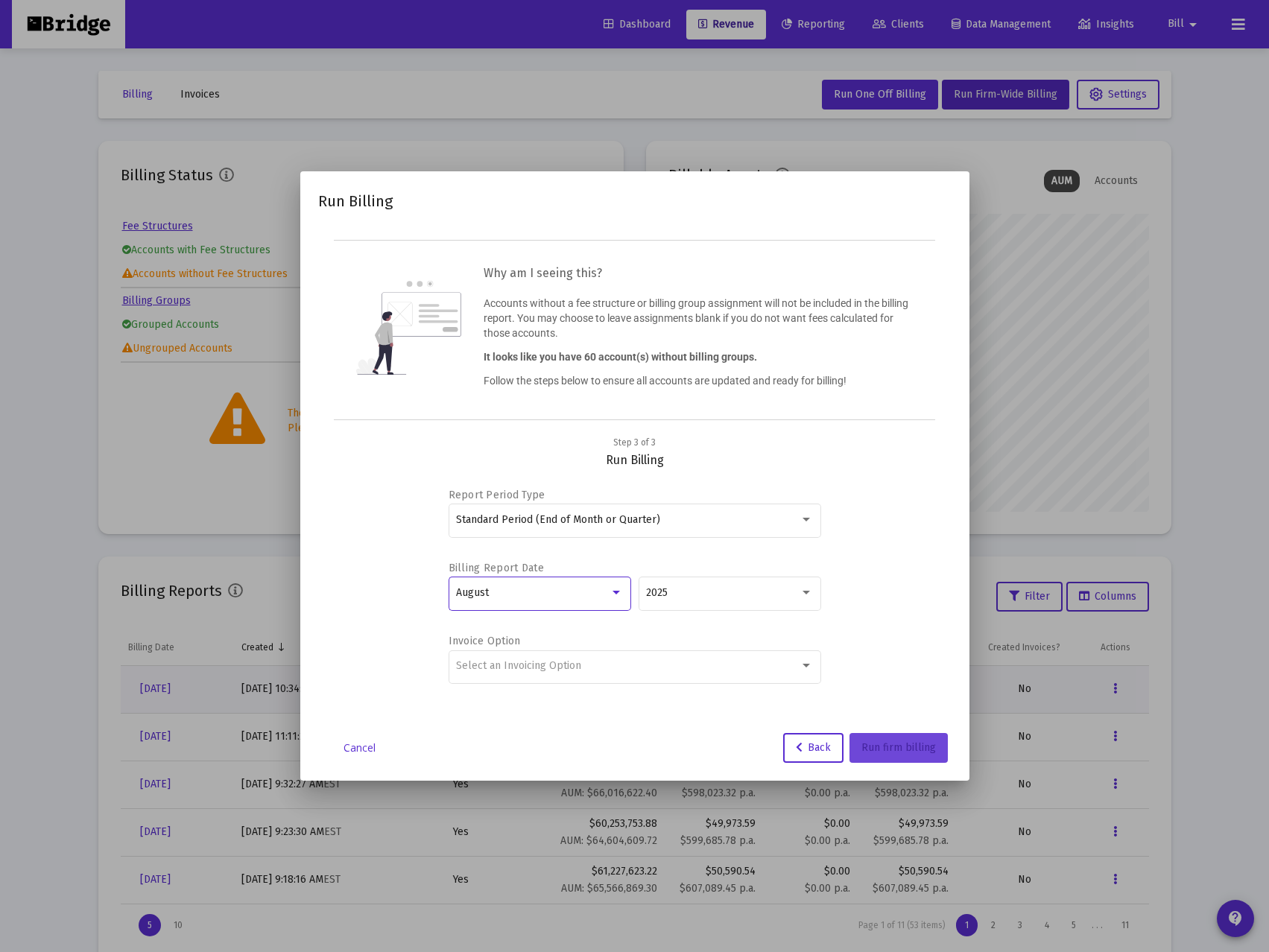
click at [908, 746] on span "Run firm billing" at bounding box center [899, 747] width 74 height 12
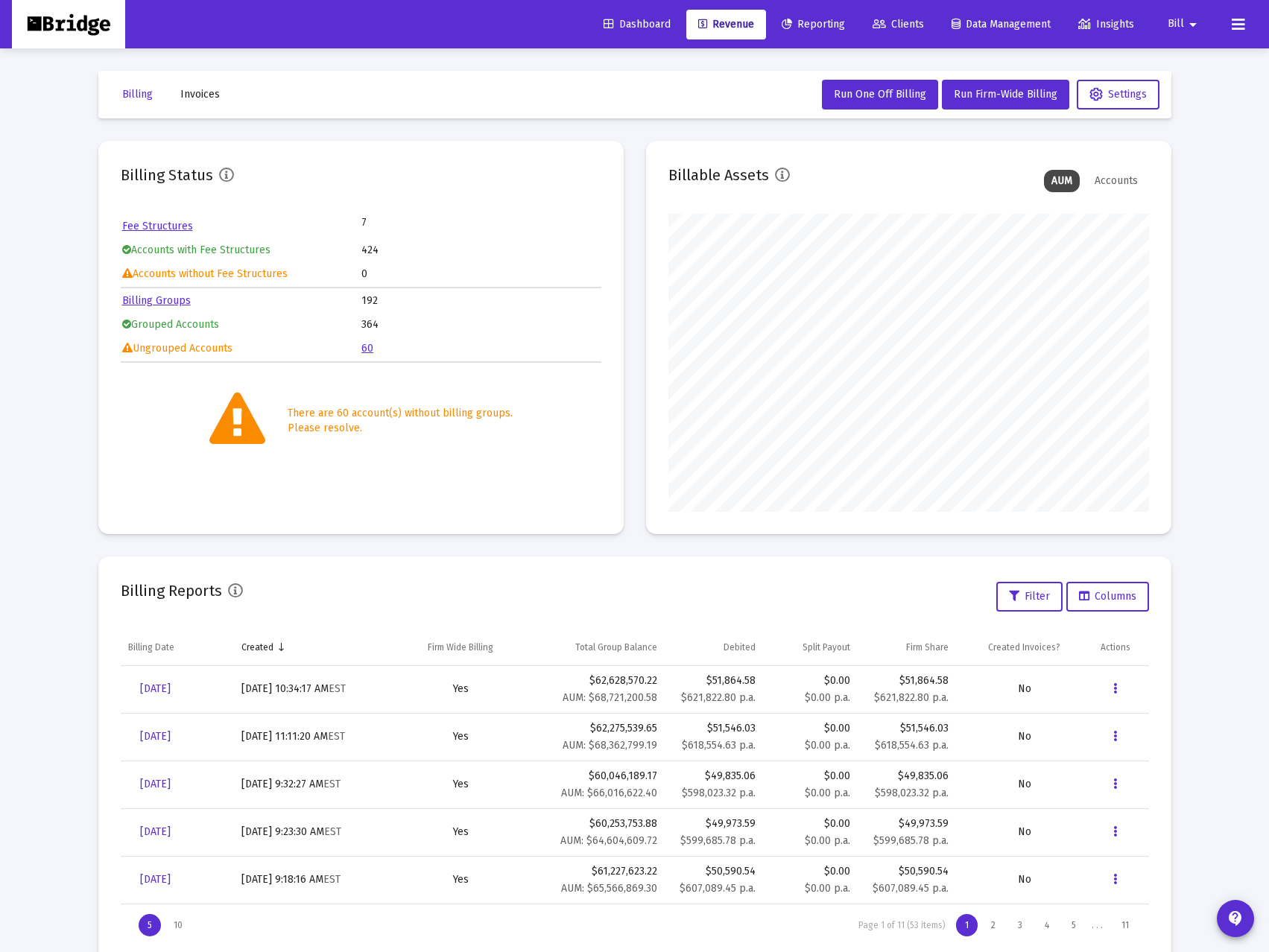
scroll to position [298, 481]
click at [1021, 94] on span "Run Firm-Wide Billing" at bounding box center [1005, 94] width 104 height 12
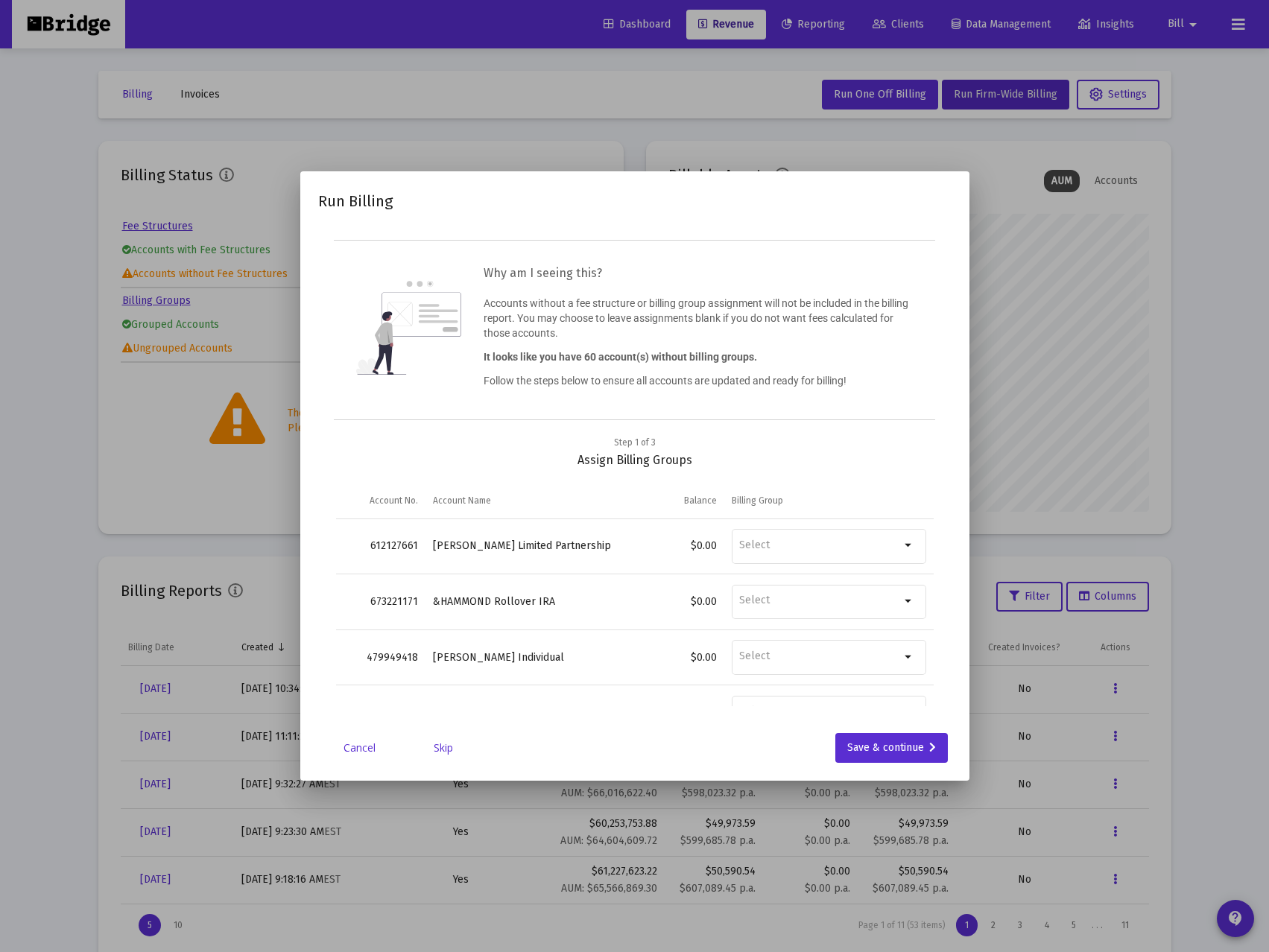
type input "[EMAIL_ADDRESS][DOMAIN_NAME]"
click at [872, 744] on div "Save & continue" at bounding box center [891, 748] width 89 height 30
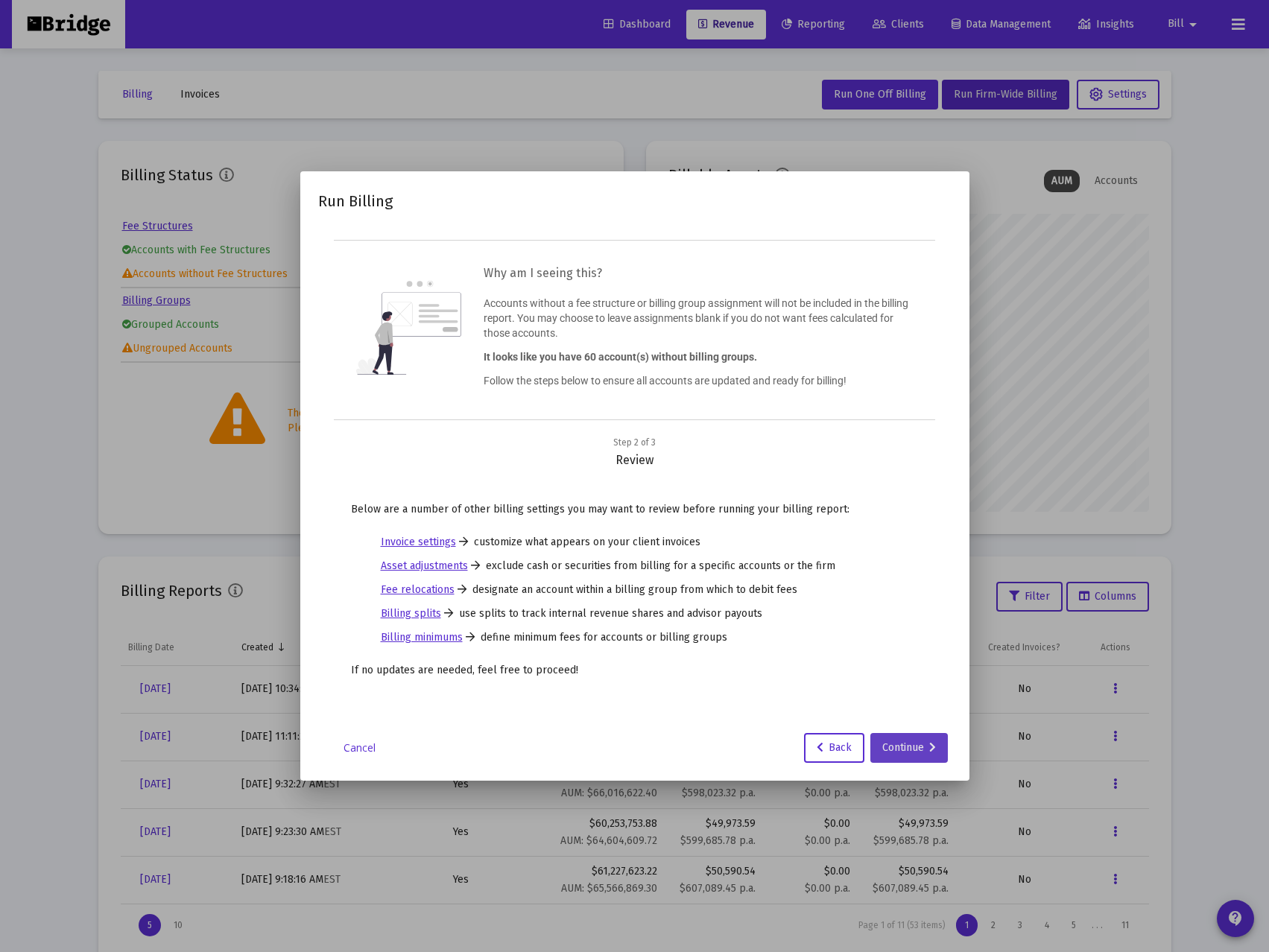
click at [912, 744] on div "Continue" at bounding box center [909, 748] width 53 height 30
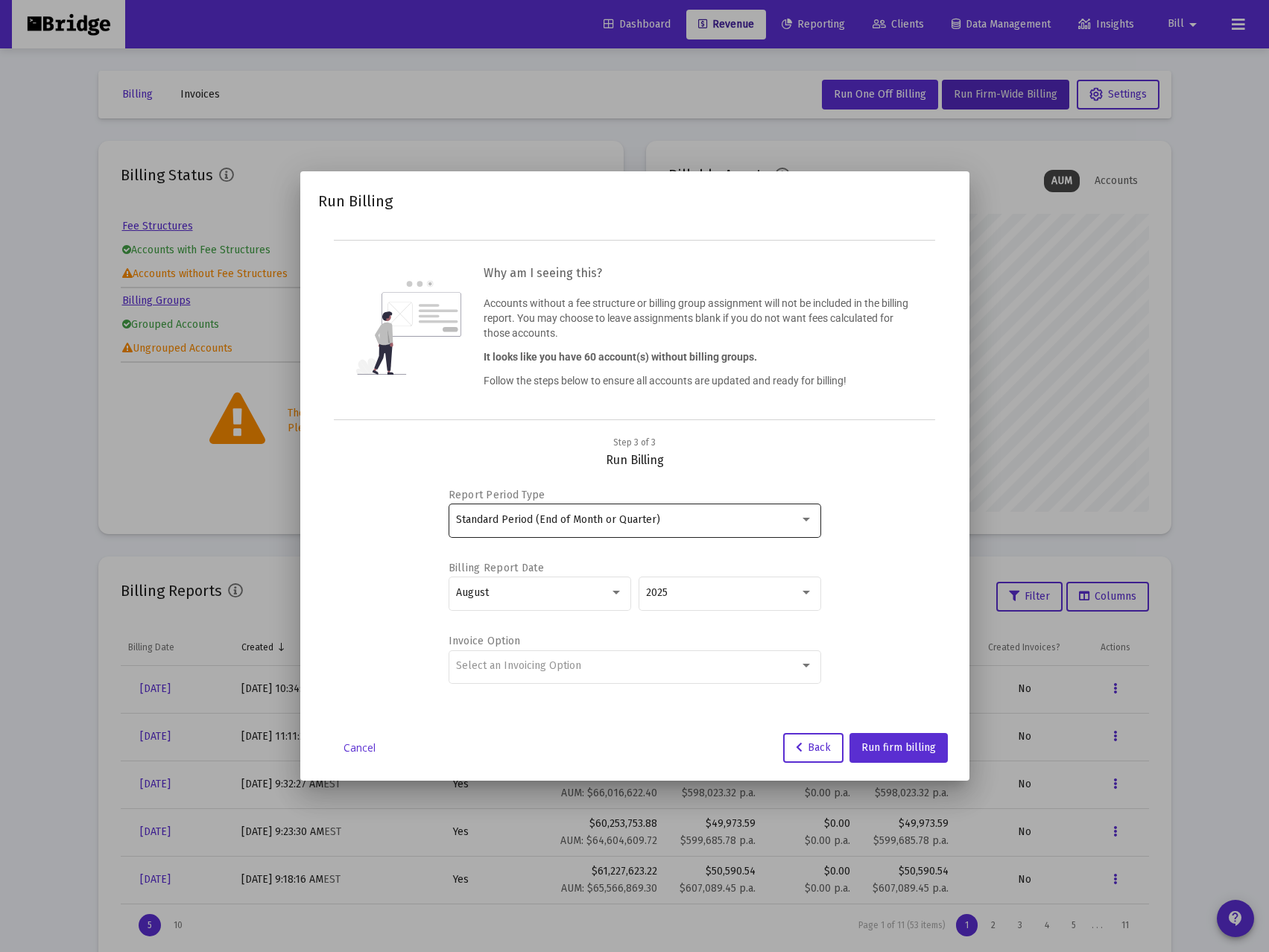
click at [726, 522] on div "Standard Period (End of Month or Quarter)" at bounding box center [628, 519] width 344 height 12
click at [726, 522] on span "Standard Period (End of Month or Quarter)" at bounding box center [634, 520] width 357 height 31
click at [742, 525] on div "Standard Period (End of Month or Quarter)" at bounding box center [628, 519] width 344 height 12
click at [753, 525] on span "Standard Period (End of Month or Quarter)" at bounding box center [634, 520] width 357 height 31
click at [575, 589] on div "August" at bounding box center [532, 593] width 154 height 12
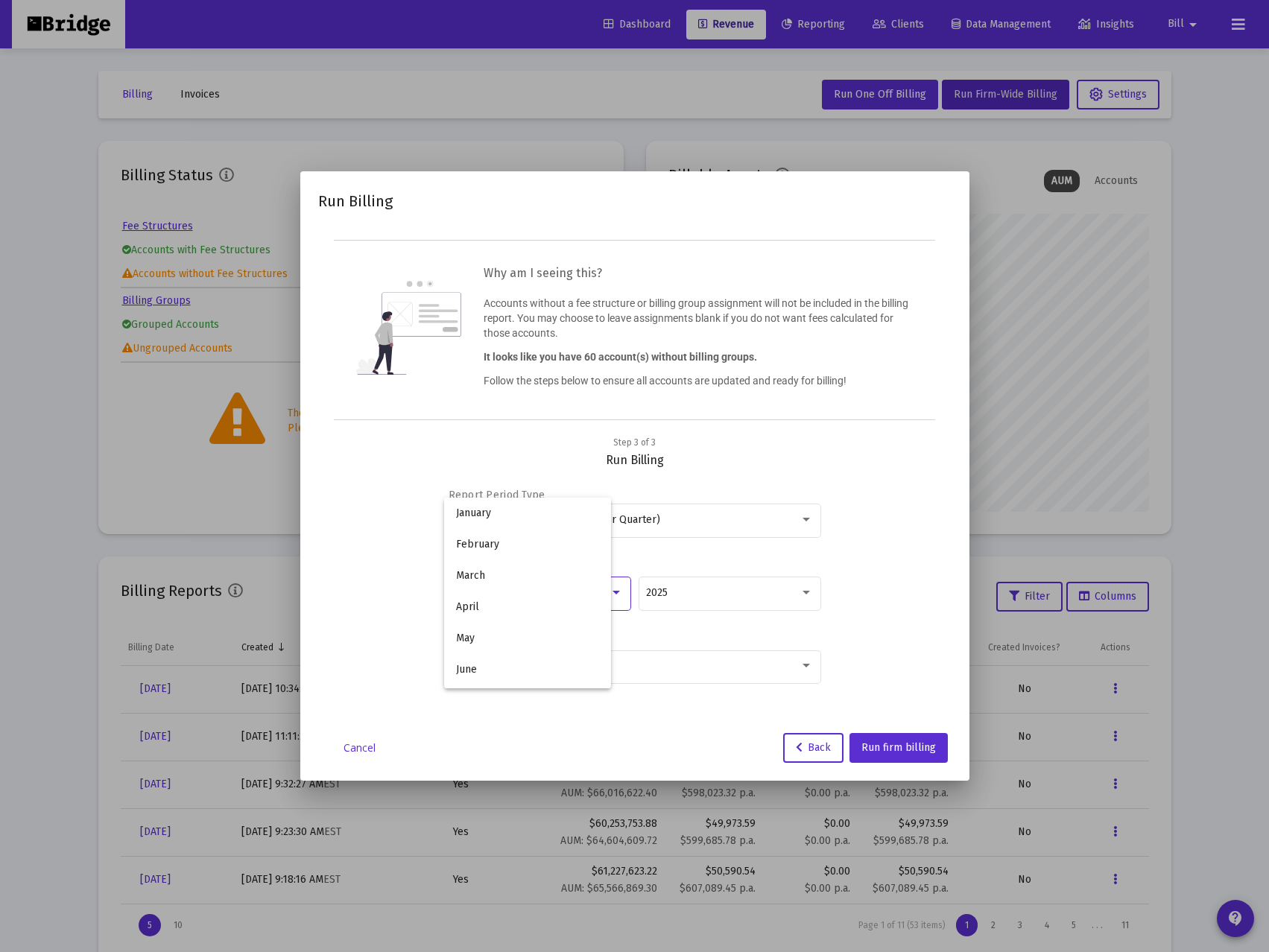
scroll to position [139, 0]
click at [573, 589] on span "August" at bounding box center [539, 593] width 167 height 31
click at [691, 597] on div "2025" at bounding box center [723, 593] width 154 height 12
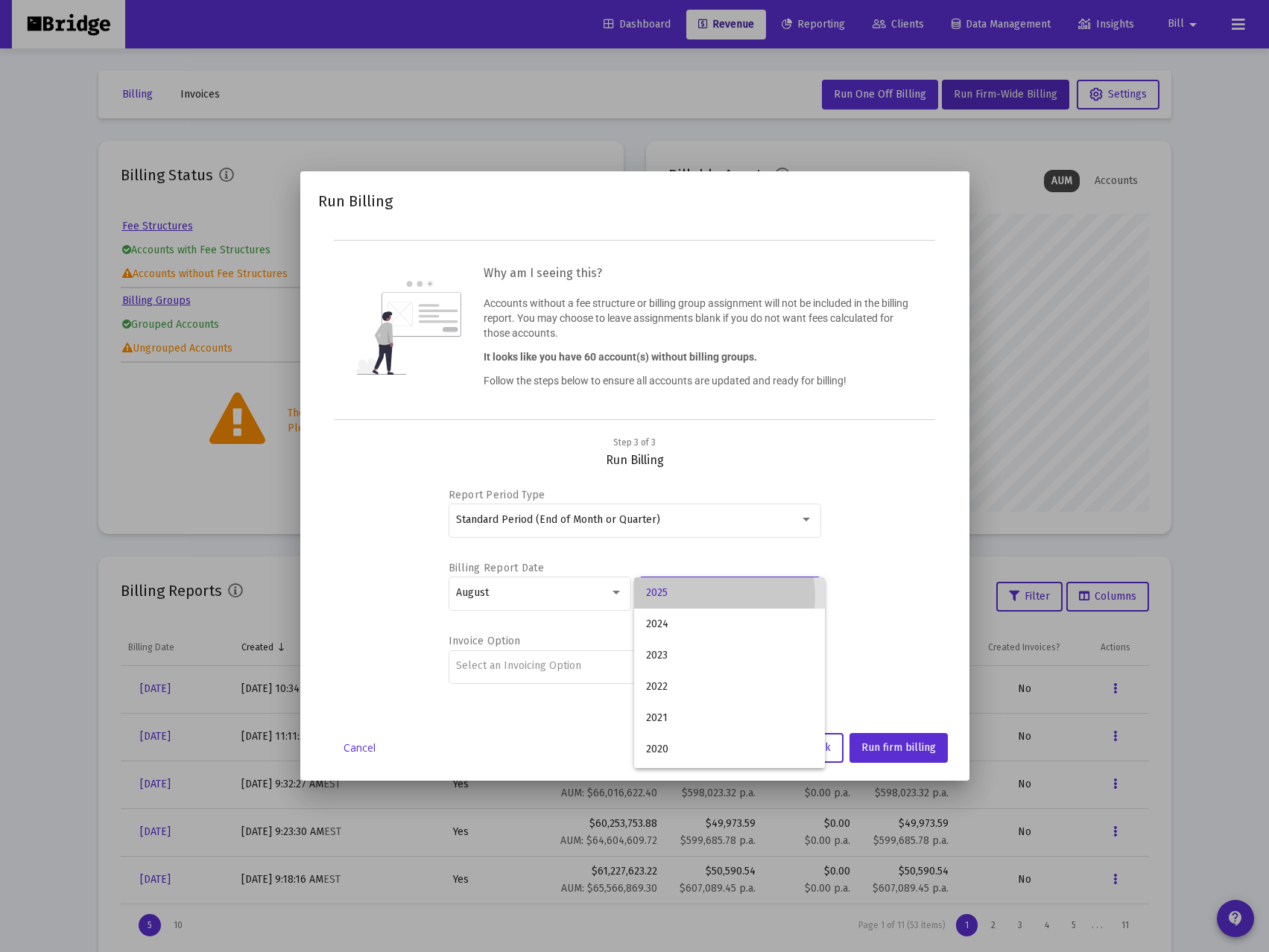
click at [691, 597] on span "2025" at bounding box center [730, 593] width 167 height 31
click at [581, 627] on mat-form-field "August" at bounding box center [539, 600] width 182 height 53
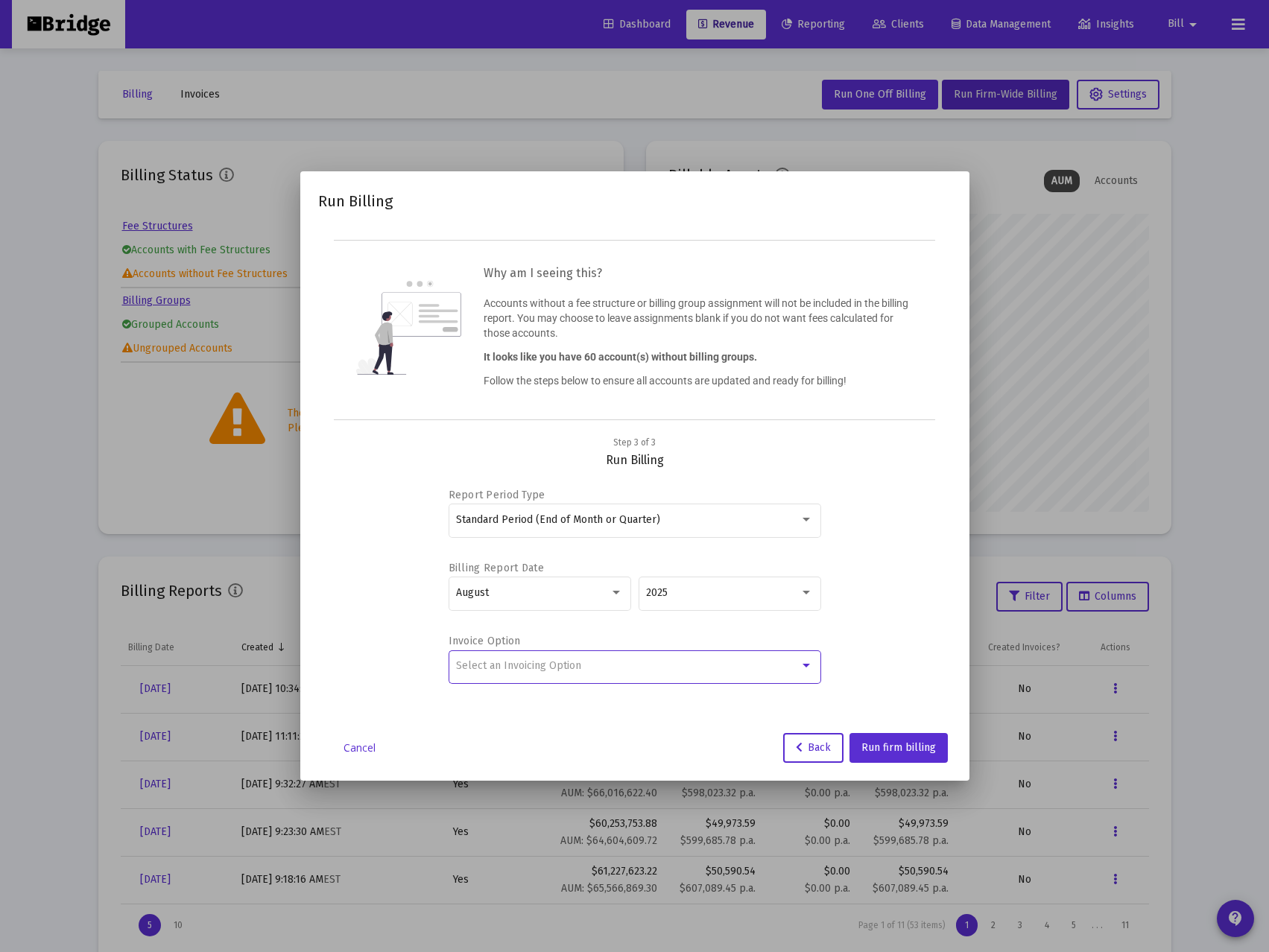
click at [641, 668] on div "Select an Invoicing Option" at bounding box center [628, 665] width 344 height 12
click at [641, 666] on span "No Invoice" at bounding box center [634, 666] width 357 height 31
click at [896, 747] on span "Run firm billing" at bounding box center [899, 747] width 74 height 12
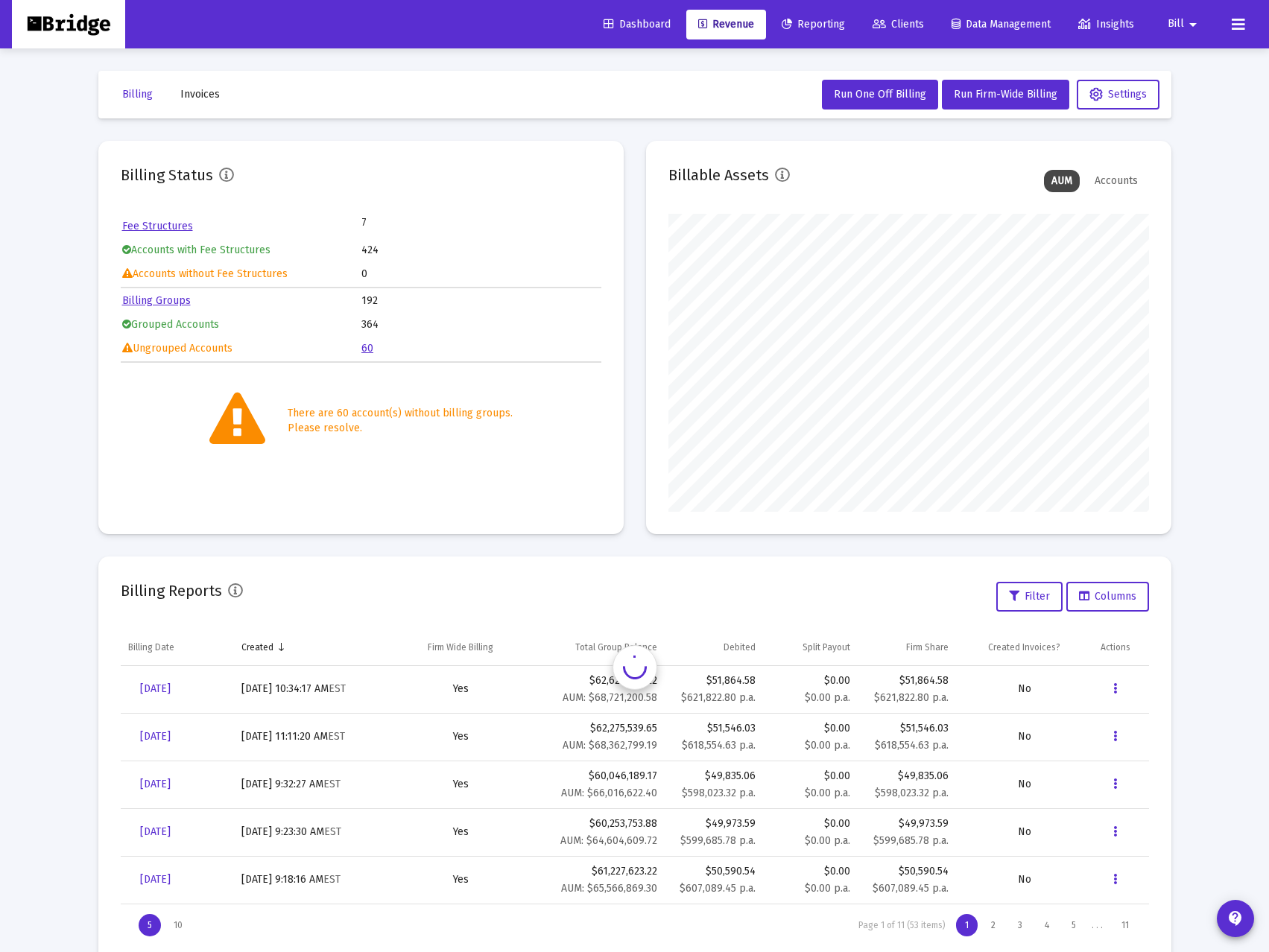
scroll to position [298, 481]
click at [369, 346] on link "60" at bounding box center [367, 348] width 12 height 12
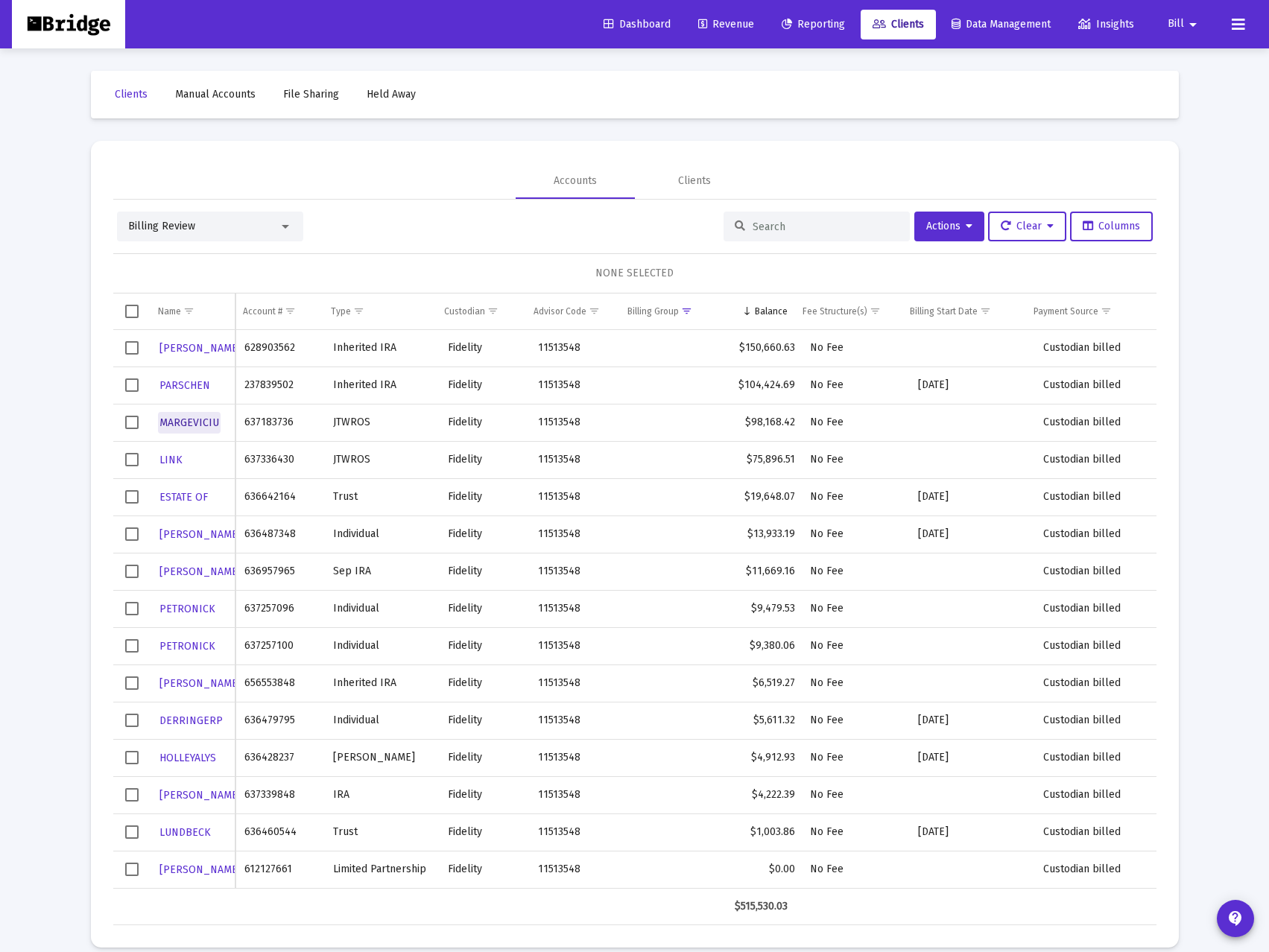
click at [189, 419] on span "MARGEVICIU" at bounding box center [189, 423] width 60 height 12
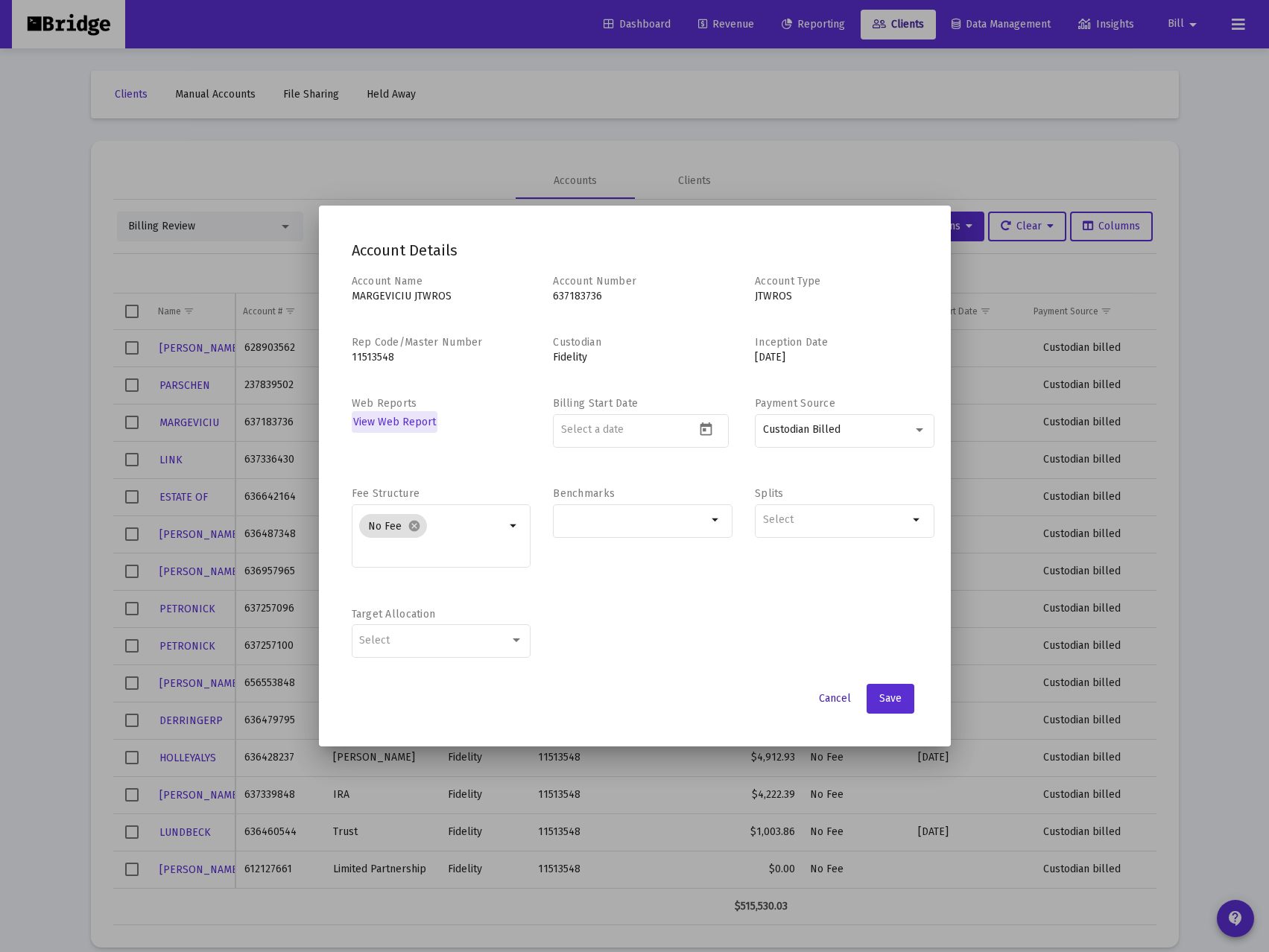
click at [828, 692] on span "Cancel" at bounding box center [835, 699] width 32 height 12
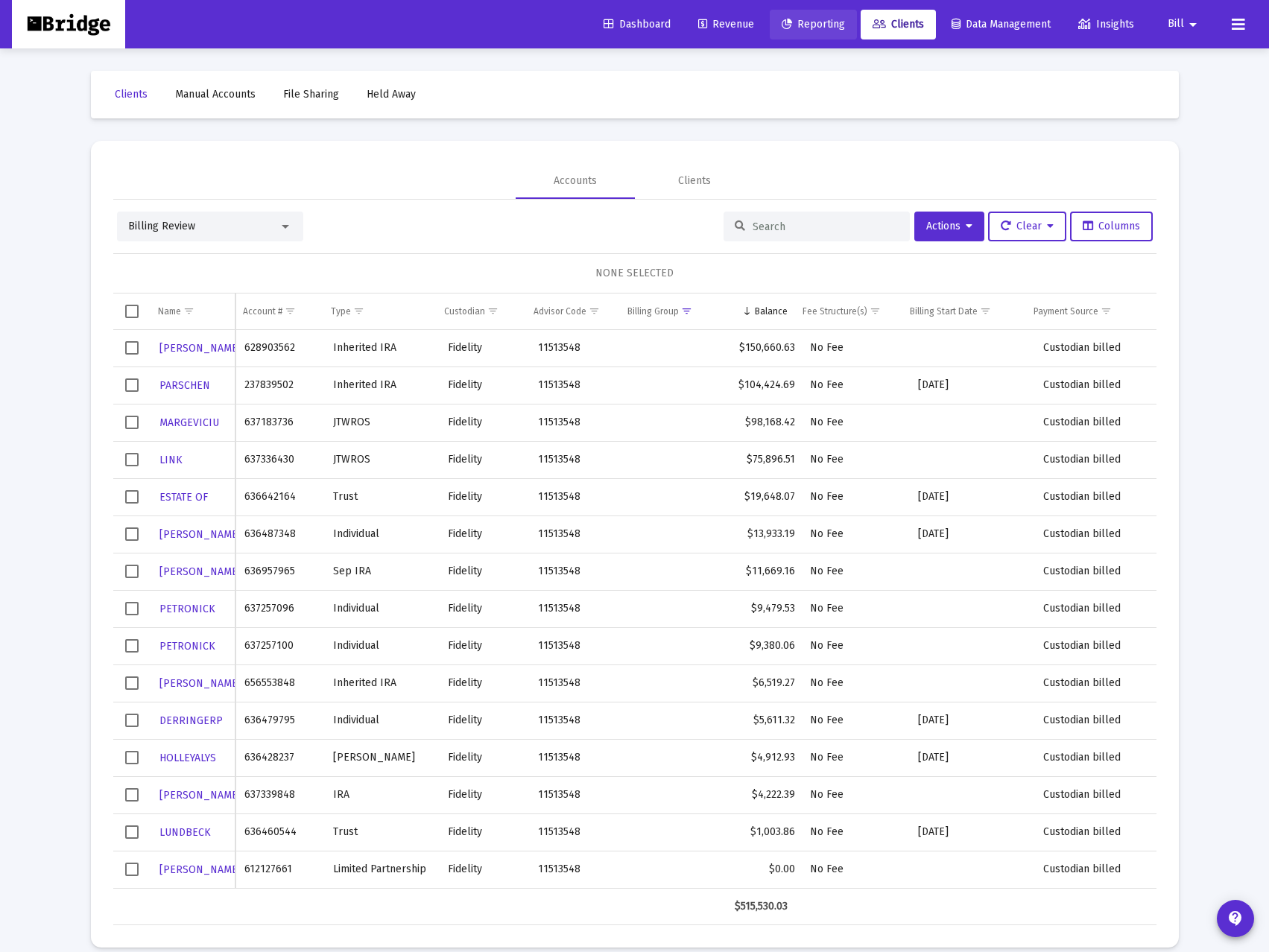
drag, startPoint x: 808, startPoint y: 22, endPoint x: 872, endPoint y: 22, distance: 64.0
click at [808, 19] on span "Reporting" at bounding box center [813, 24] width 63 height 12
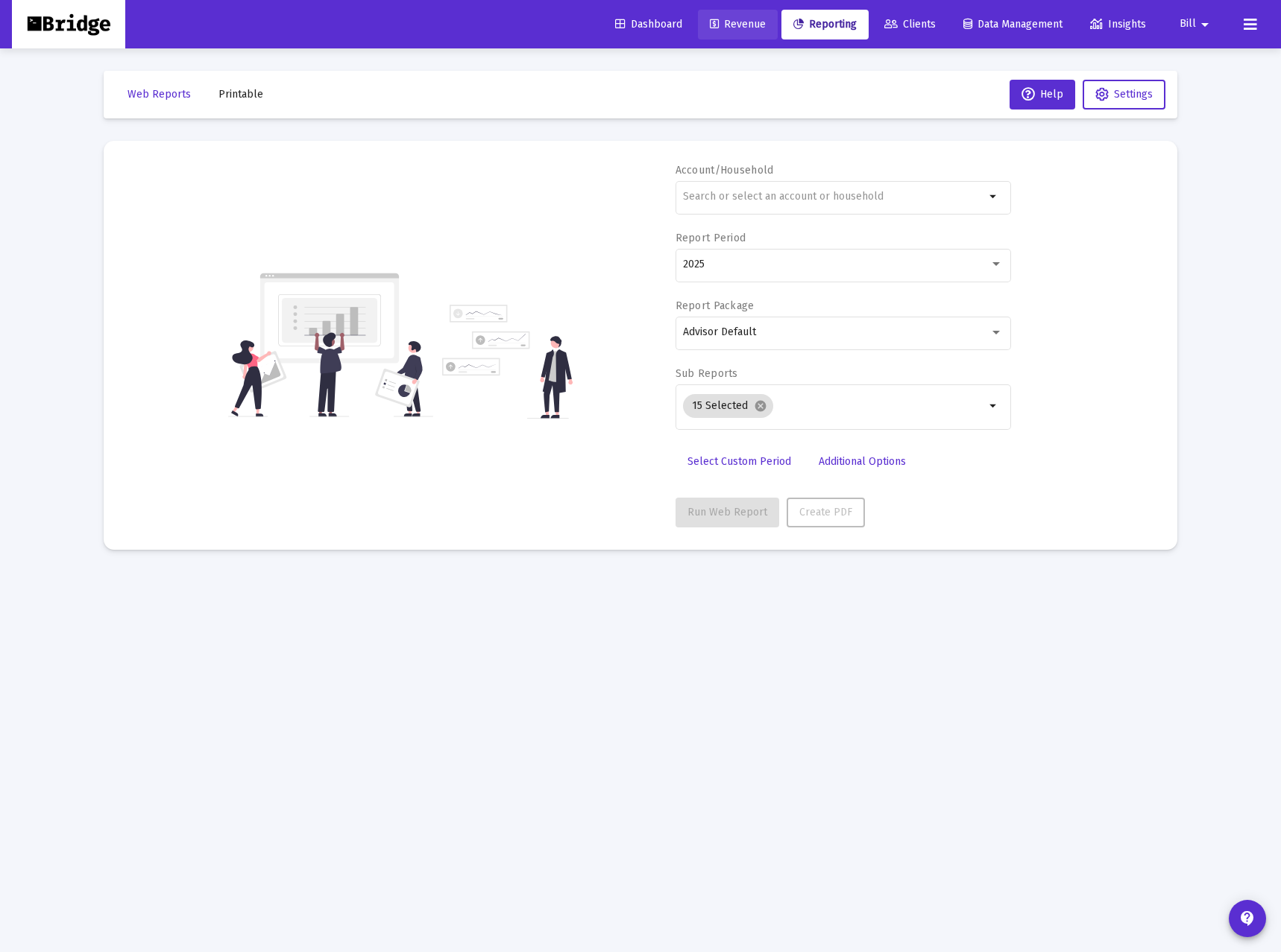
click at [724, 16] on link "Revenue" at bounding box center [738, 25] width 80 height 30
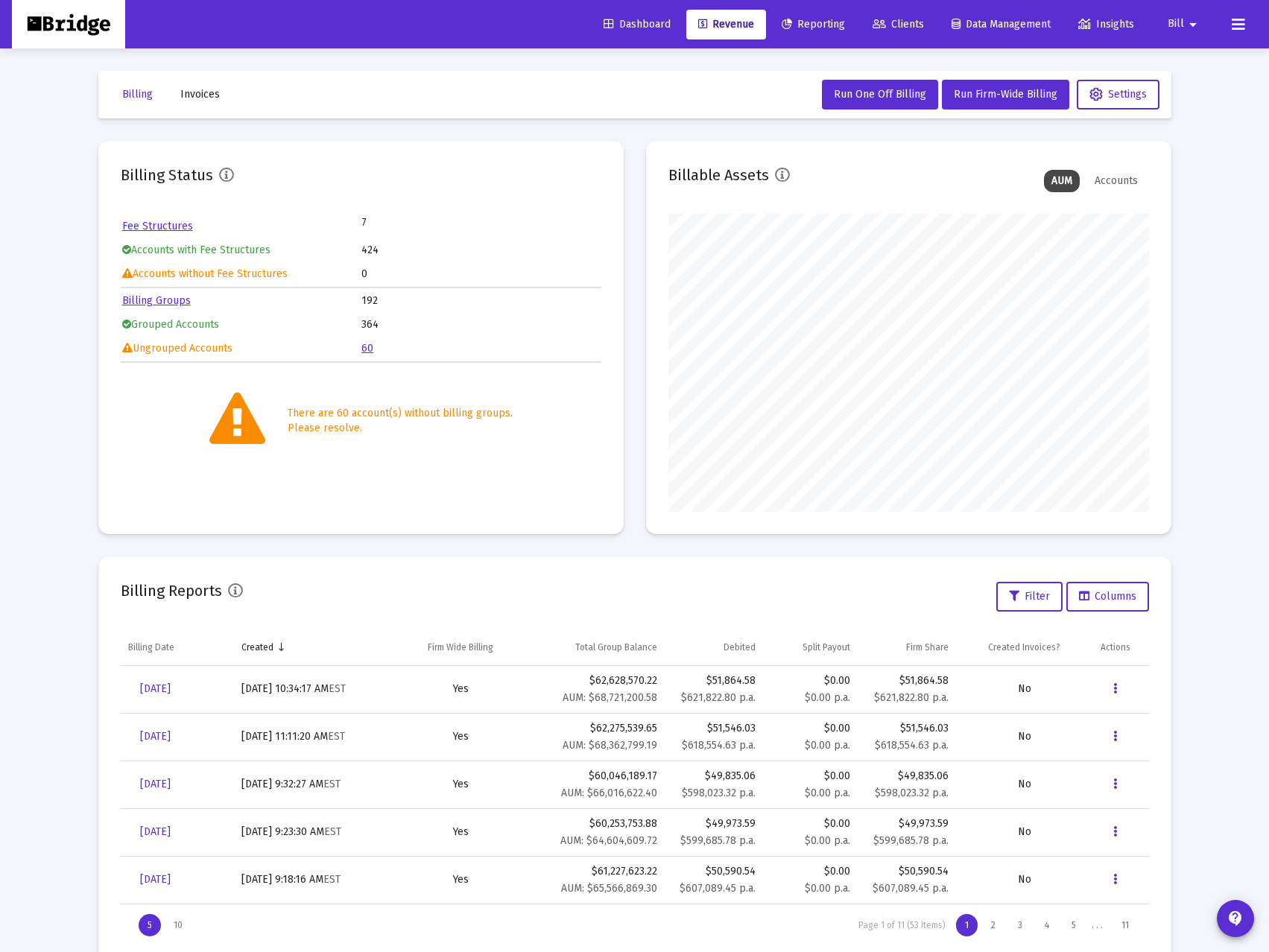
scroll to position [298, 481]
click at [365, 349] on link "60" at bounding box center [367, 348] width 12 height 12
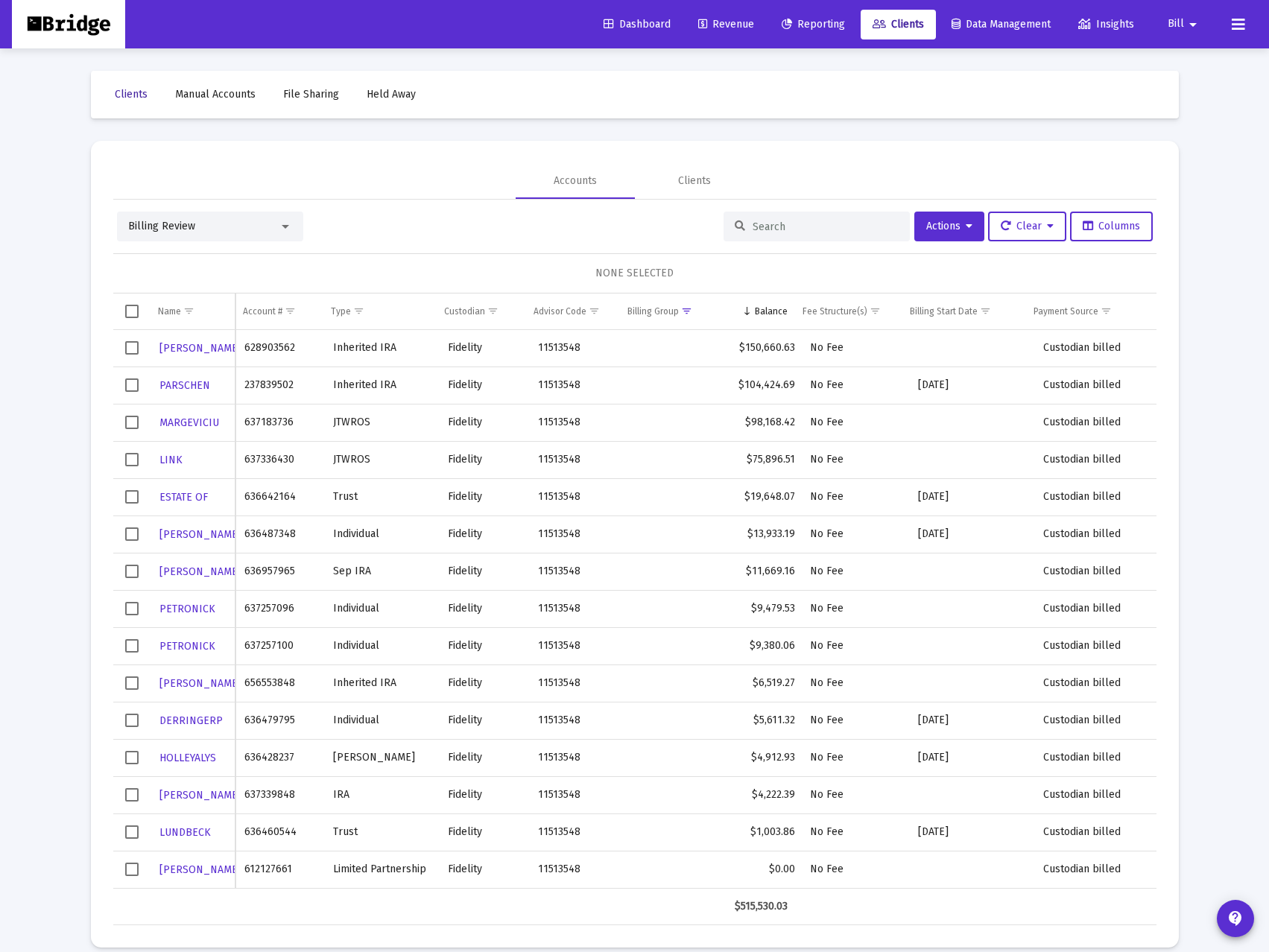
click at [133, 90] on span "Clients" at bounding box center [131, 94] width 32 height 12
click at [768, 310] on div "Balance" at bounding box center [771, 311] width 32 height 12
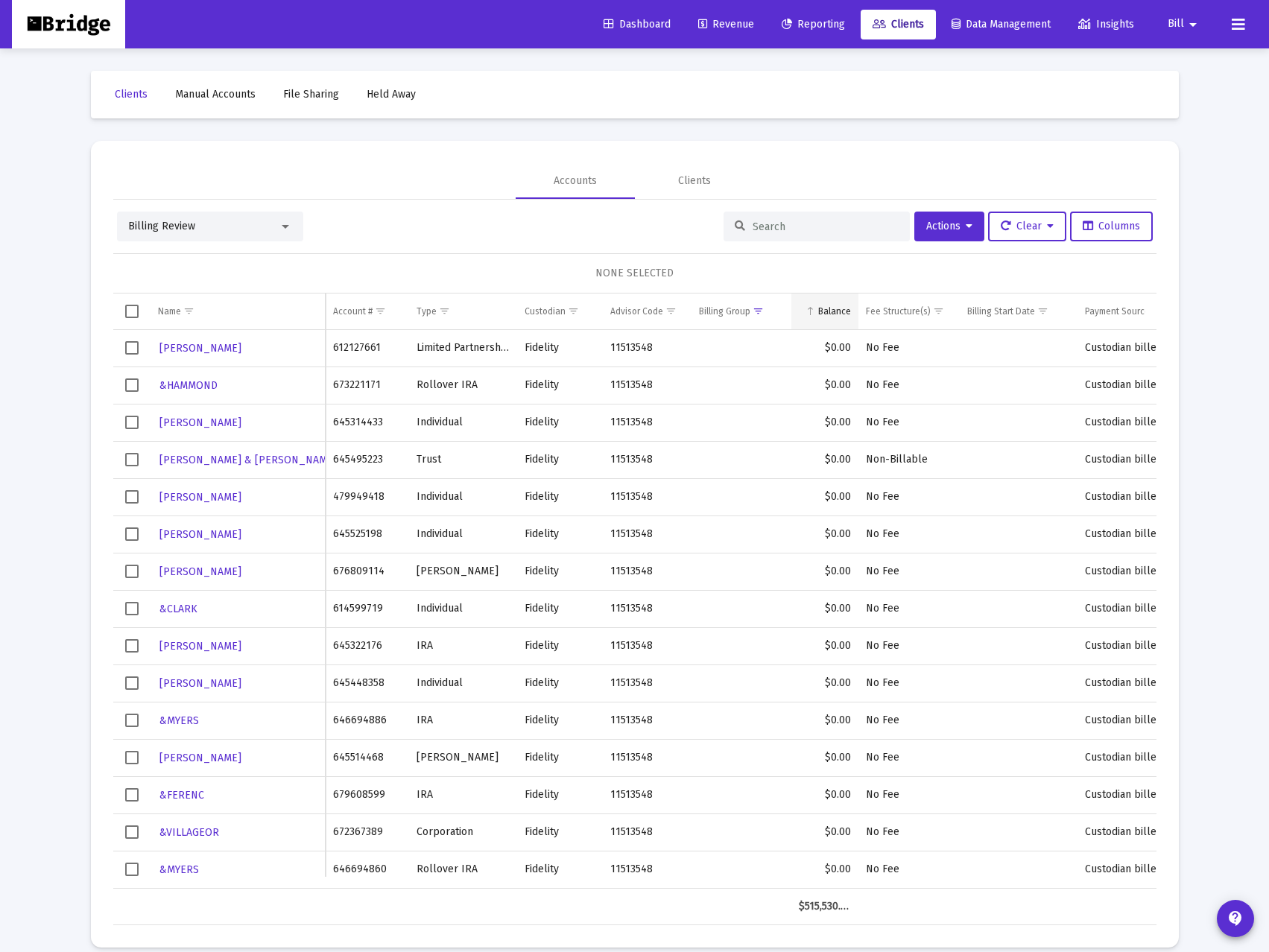
click at [843, 300] on td "Balance" at bounding box center [825, 311] width 67 height 36
